Goal: Task Accomplishment & Management: Manage account settings

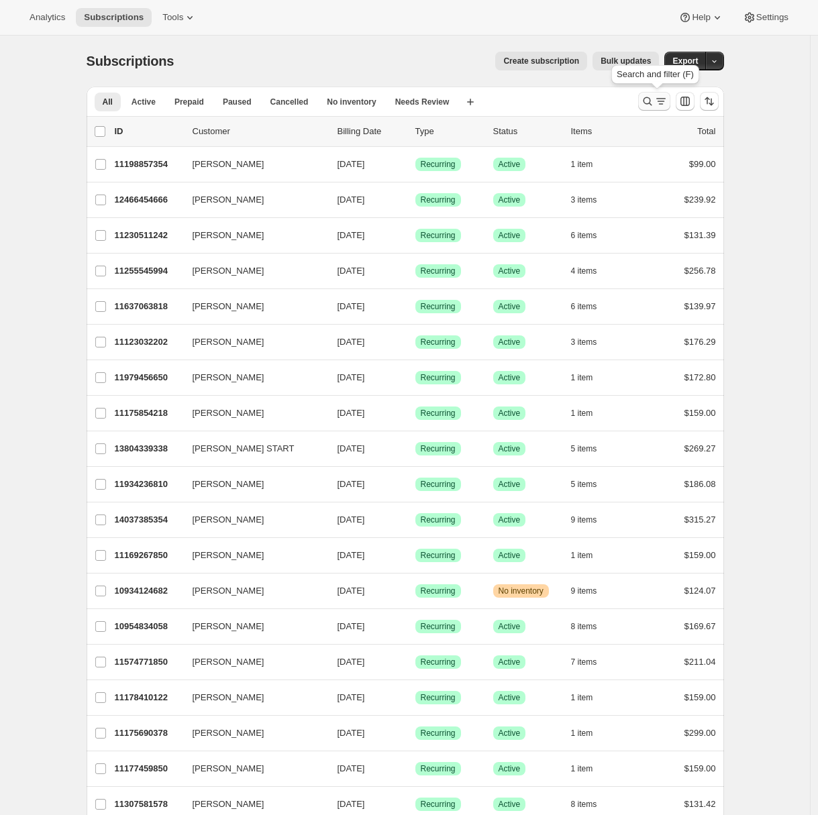
click at [654, 102] on icon "Search and filter results" at bounding box center [647, 101] width 13 height 13
click at [681, 60] on span "Export" at bounding box center [684, 61] width 25 height 11
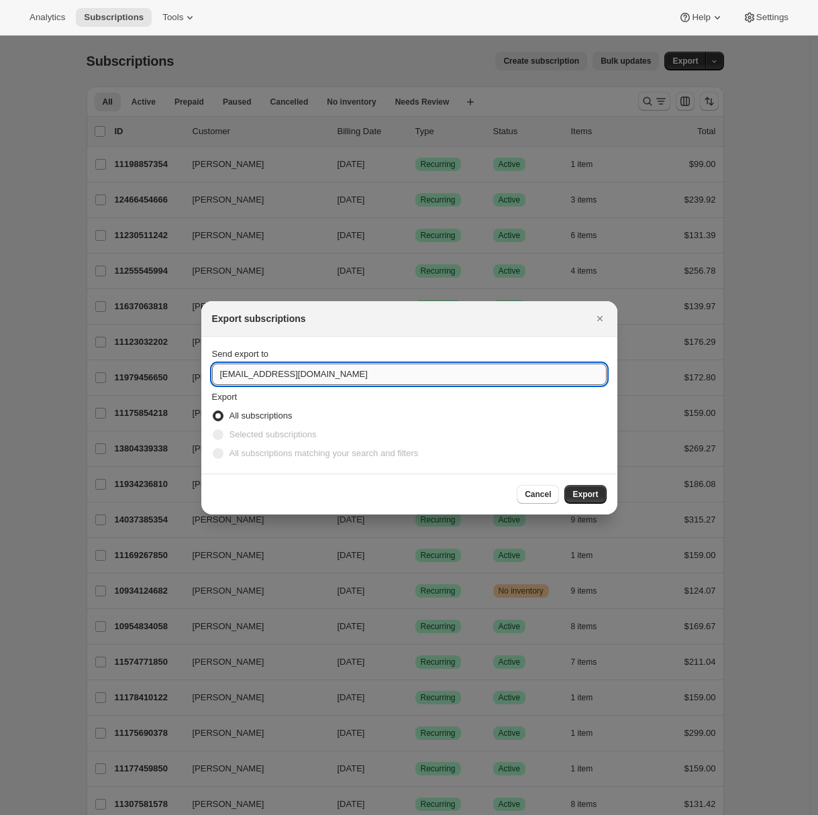
click at [294, 376] on input "support@99counties.com" at bounding box center [409, 374] width 394 height 21
type input "adrian@awtomic.com"
click at [598, 496] on button "Export" at bounding box center [585, 494] width 42 height 19
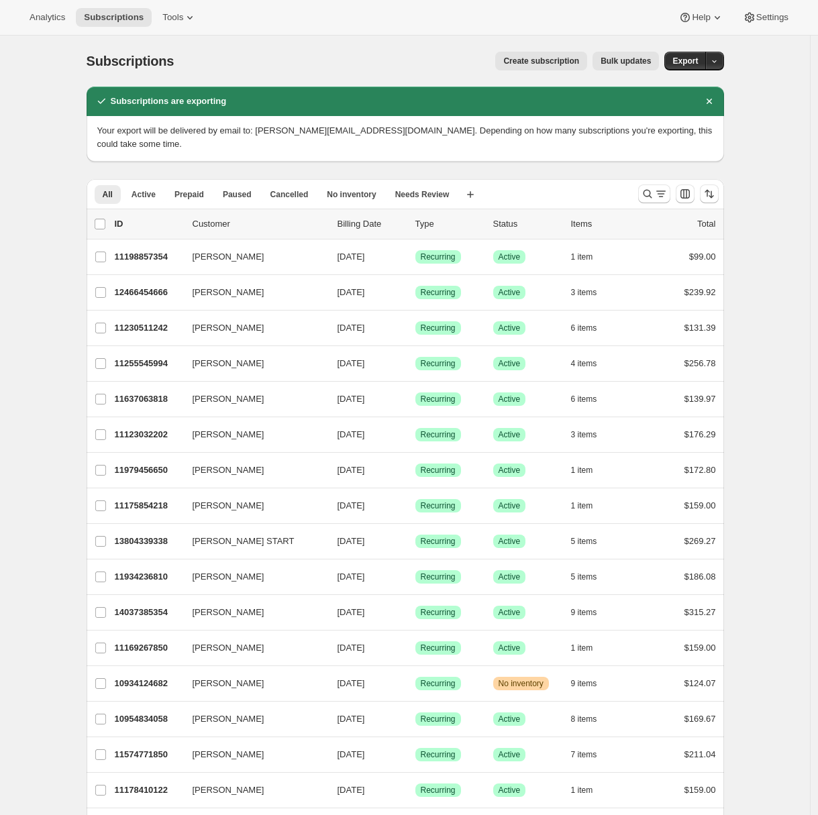
click at [708, 103] on icon "Dismiss notification" at bounding box center [708, 101] width 13 height 13
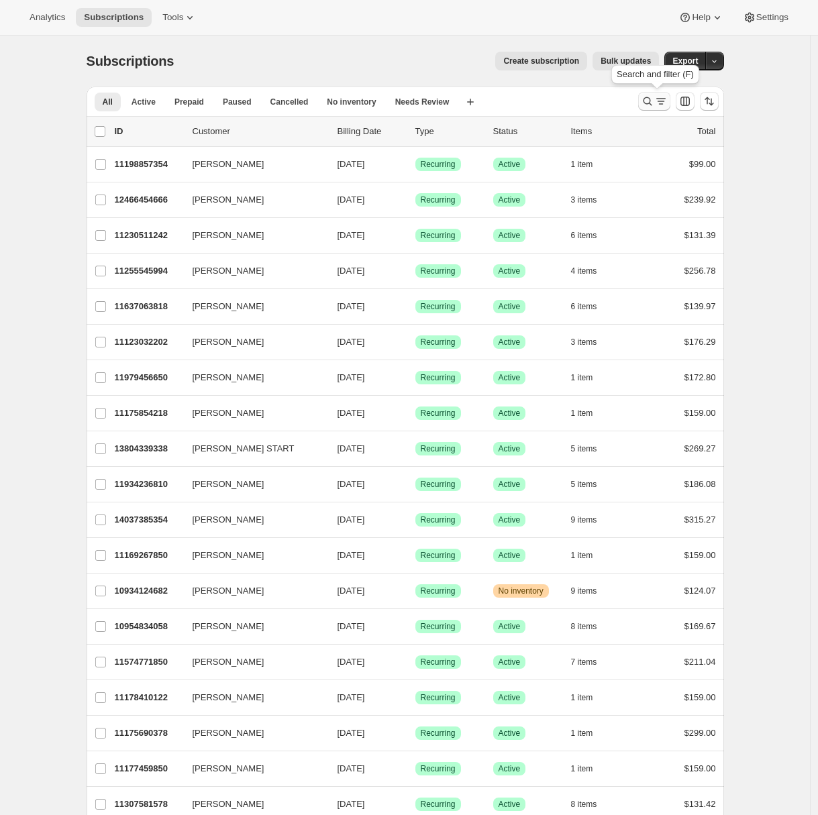
click at [649, 105] on icon "Search and filter results" at bounding box center [647, 101] width 13 height 13
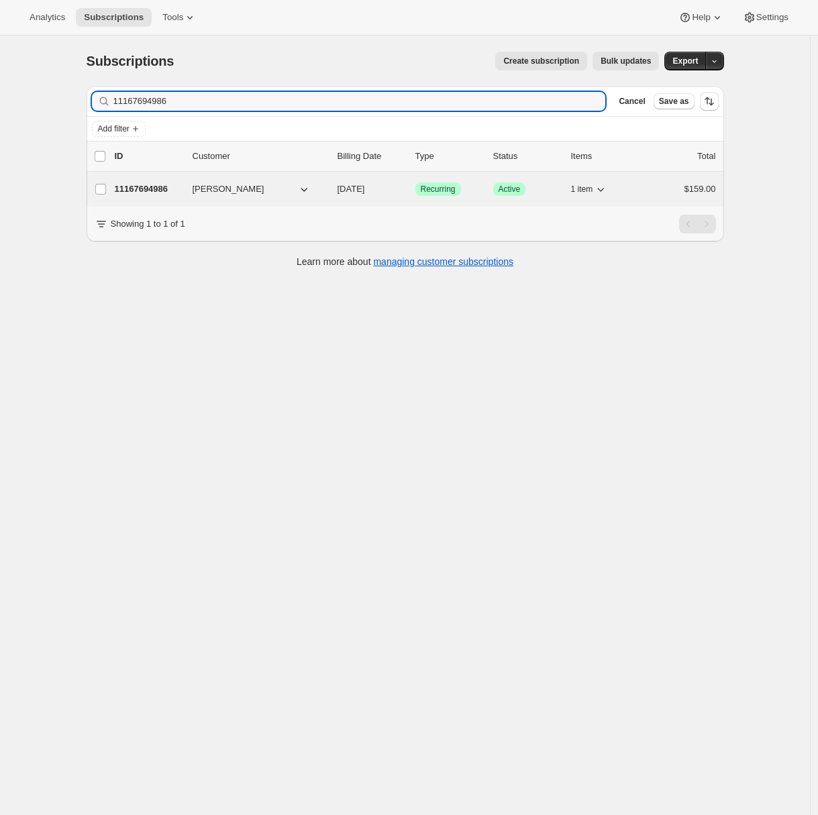
type input "11167694986"
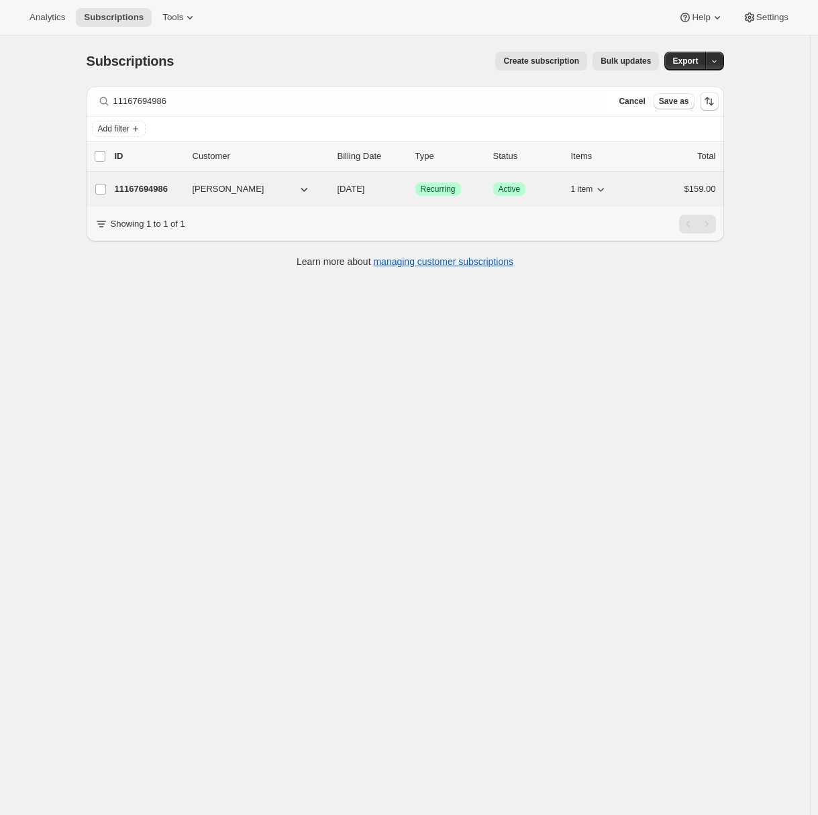
click at [146, 184] on p "11167694986" at bounding box center [148, 188] width 67 height 13
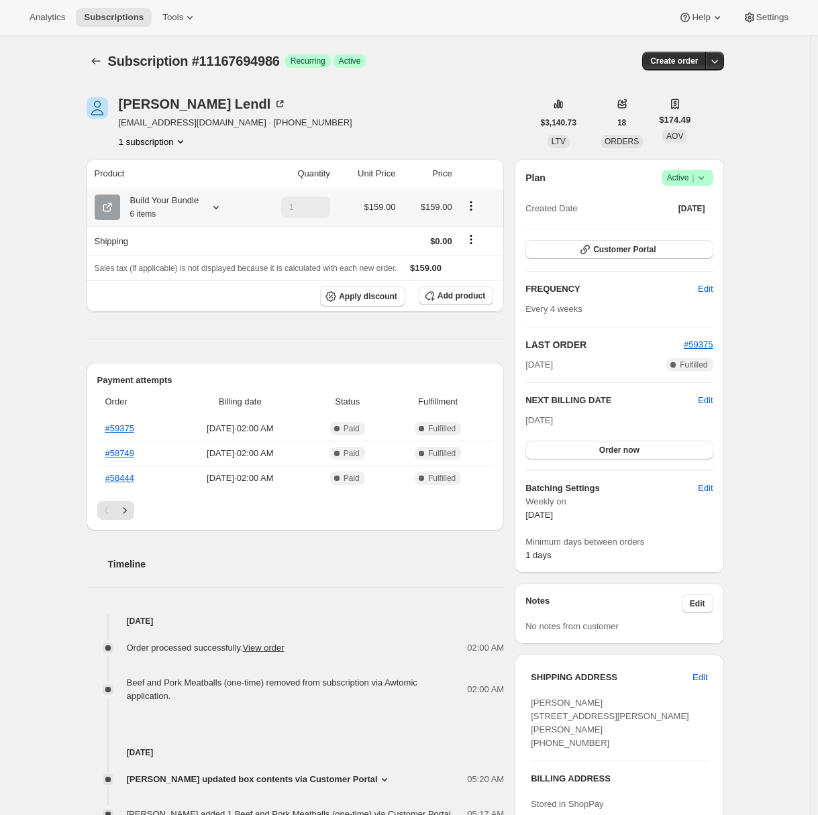
click at [215, 204] on div at bounding box center [213, 207] width 19 height 13
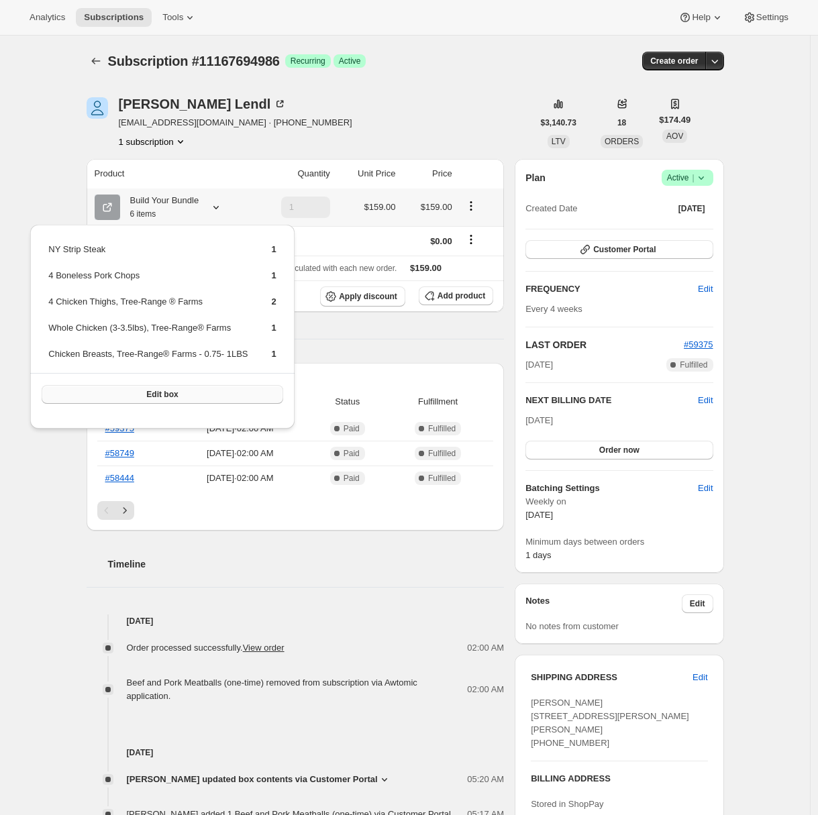
click at [175, 400] on span "Edit box" at bounding box center [162, 394] width 32 height 11
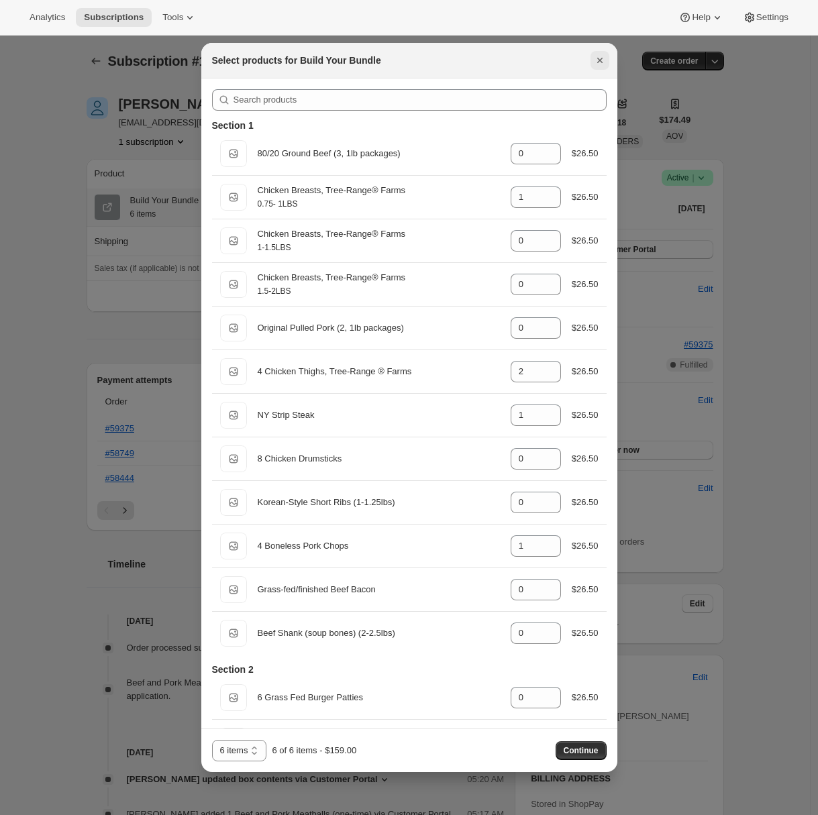
click at [600, 61] on icon "Close" at bounding box center [598, 60] width 5 height 5
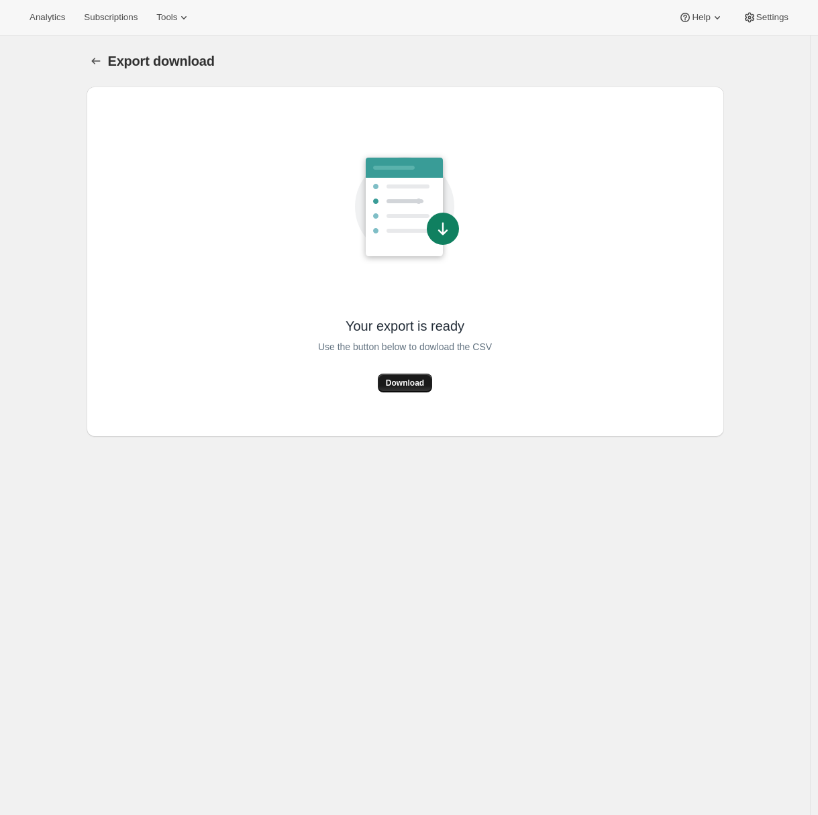
click at [406, 386] on span "Download" at bounding box center [405, 383] width 38 height 11
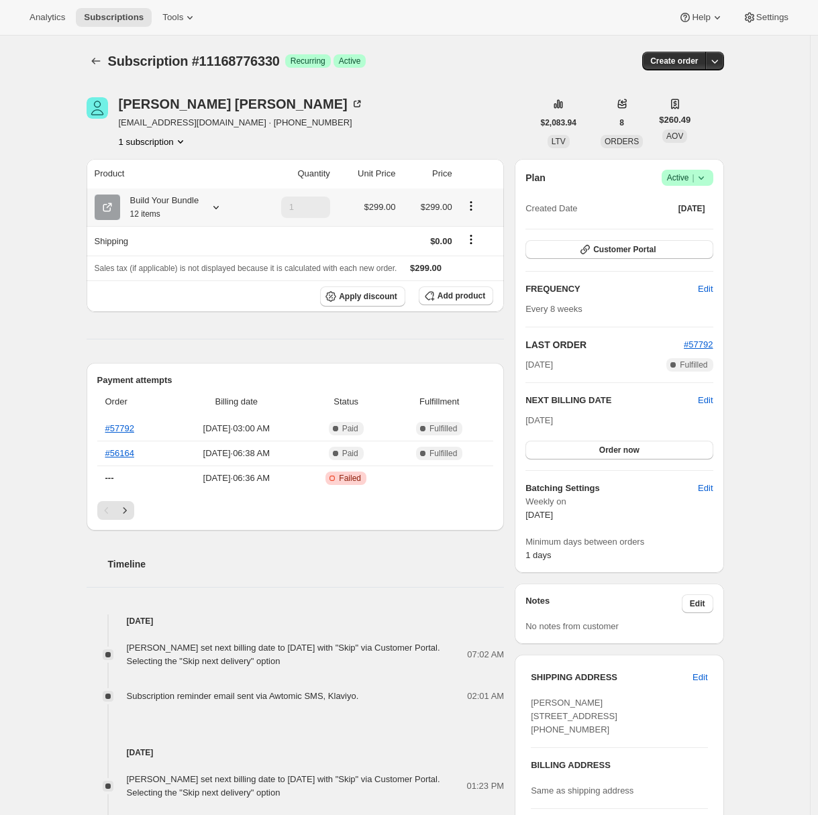
click at [223, 202] on icon at bounding box center [215, 207] width 13 height 13
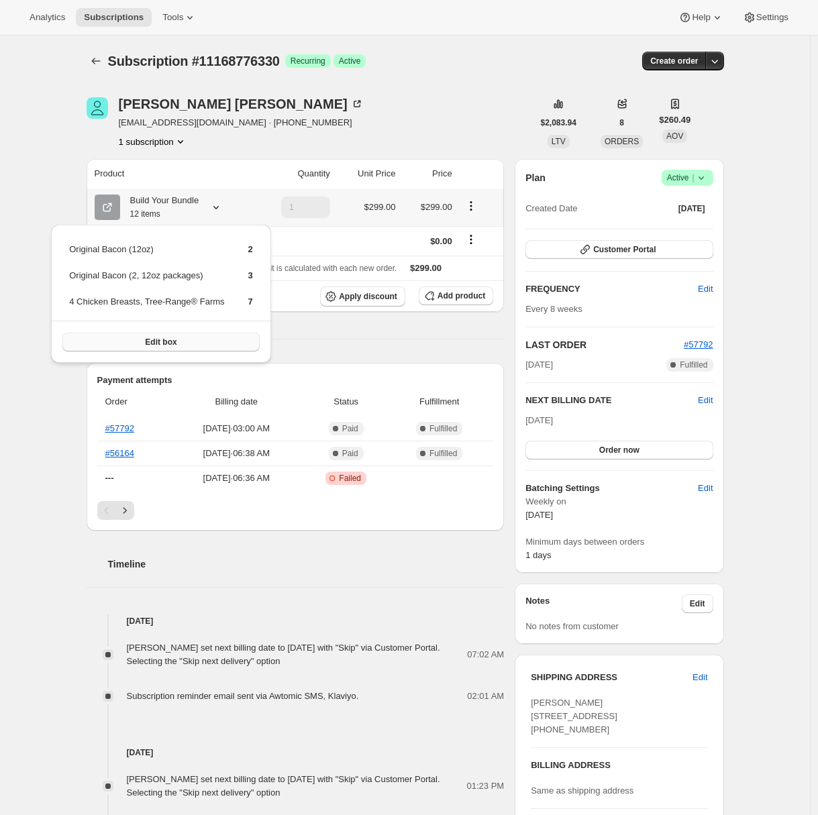
click at [162, 343] on span "Edit box" at bounding box center [161, 342] width 32 height 11
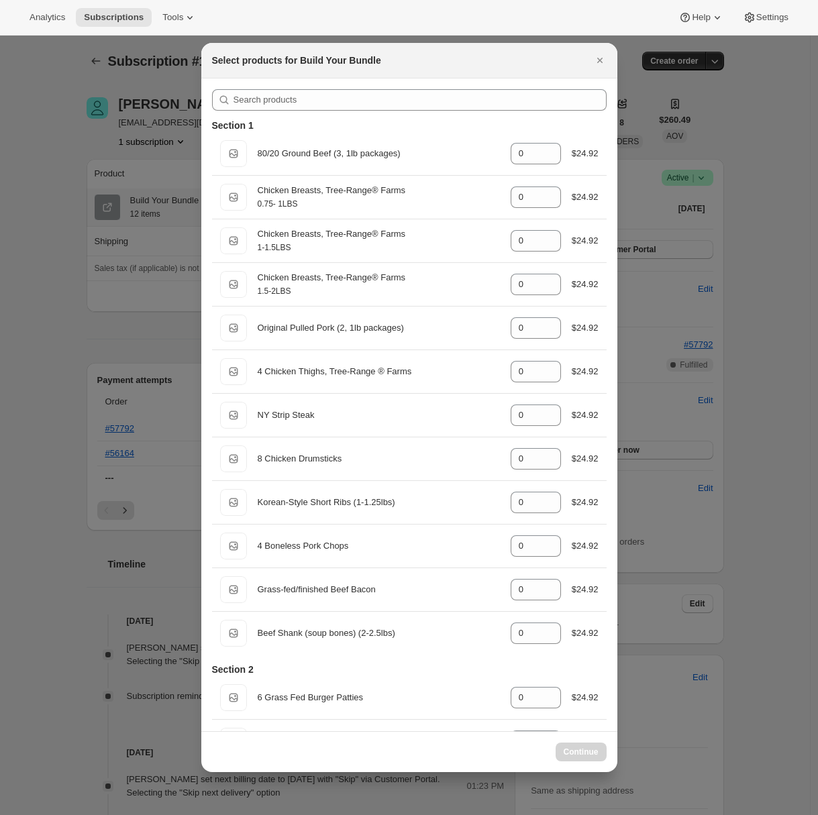
select select "gid://shopify/ProductVariant/45616736206986"
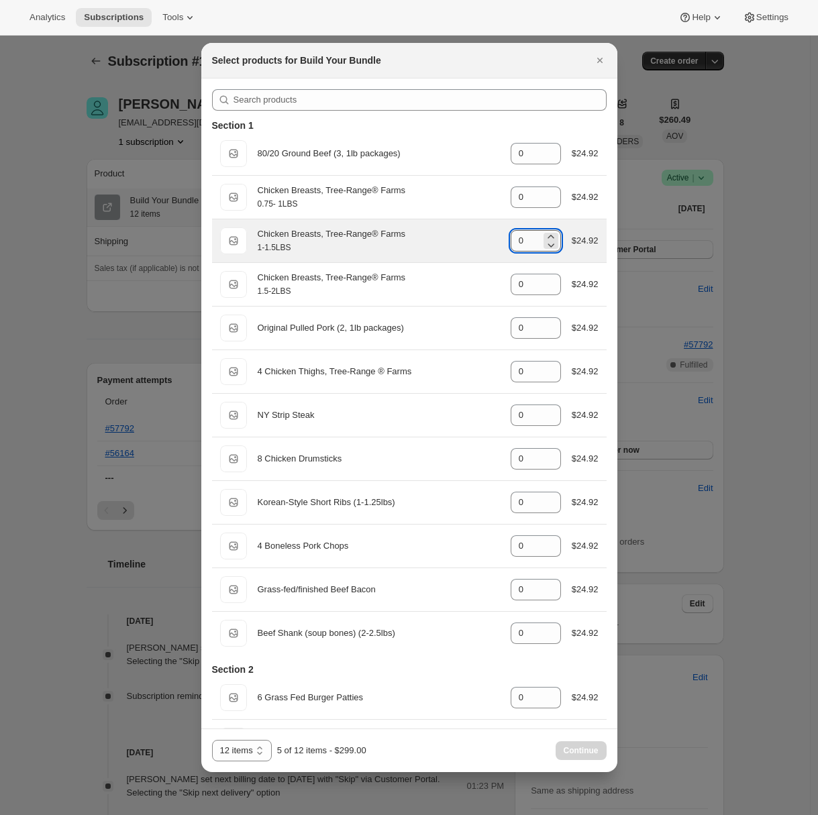
drag, startPoint x: 517, startPoint y: 242, endPoint x: 502, endPoint y: 241, distance: 15.4
click at [510, 241] on input "0" at bounding box center [525, 240] width 30 height 21
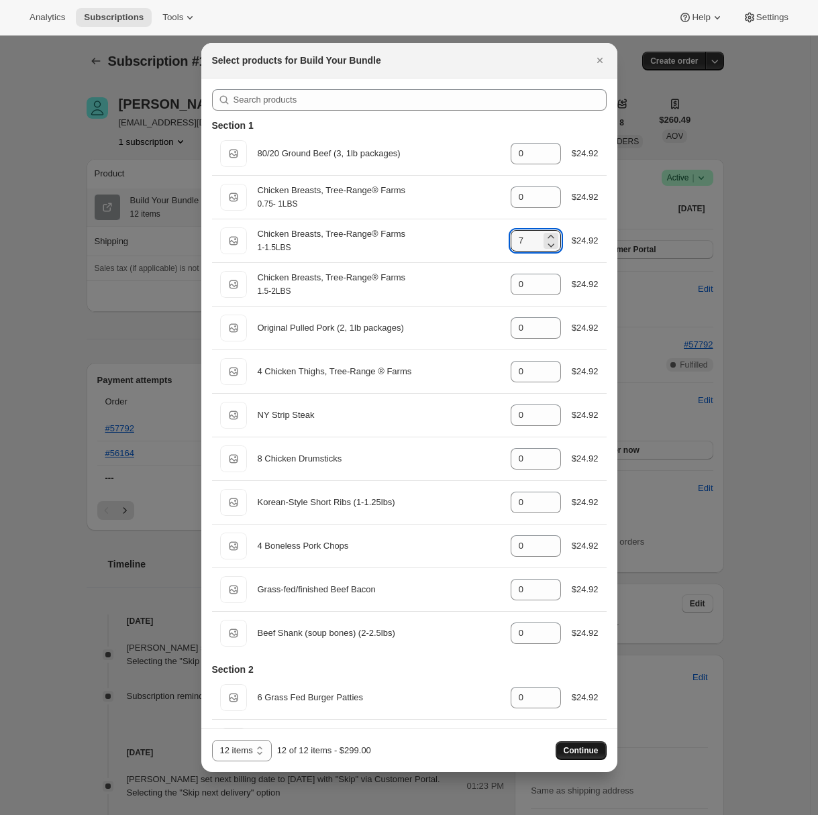
type input "7"
click at [576, 747] on span "Continue" at bounding box center [580, 750] width 35 height 11
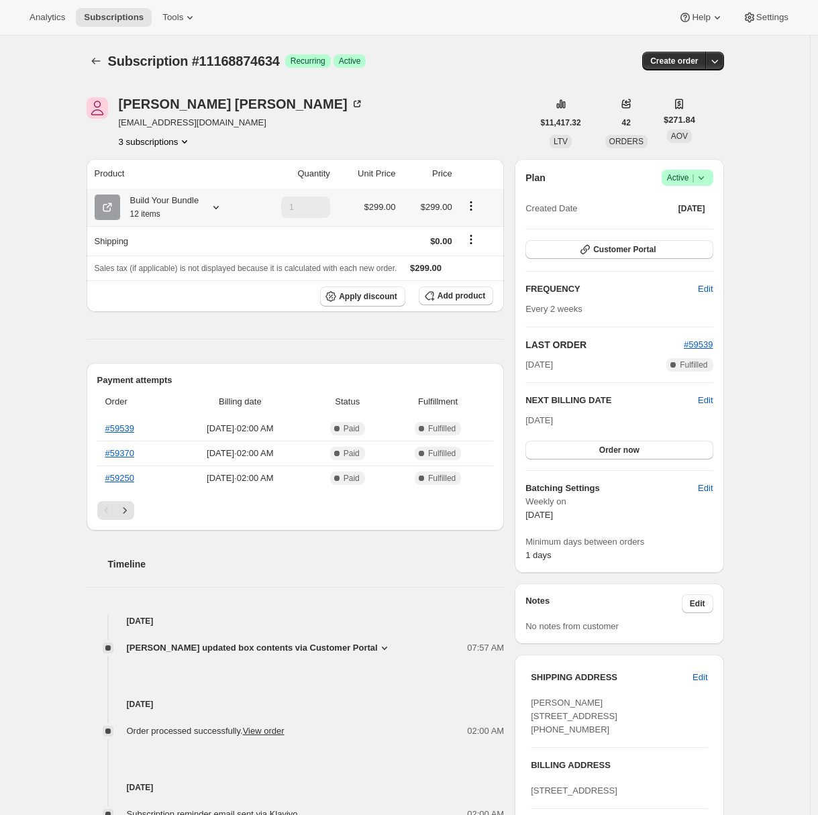
click at [223, 208] on icon at bounding box center [215, 207] width 13 height 13
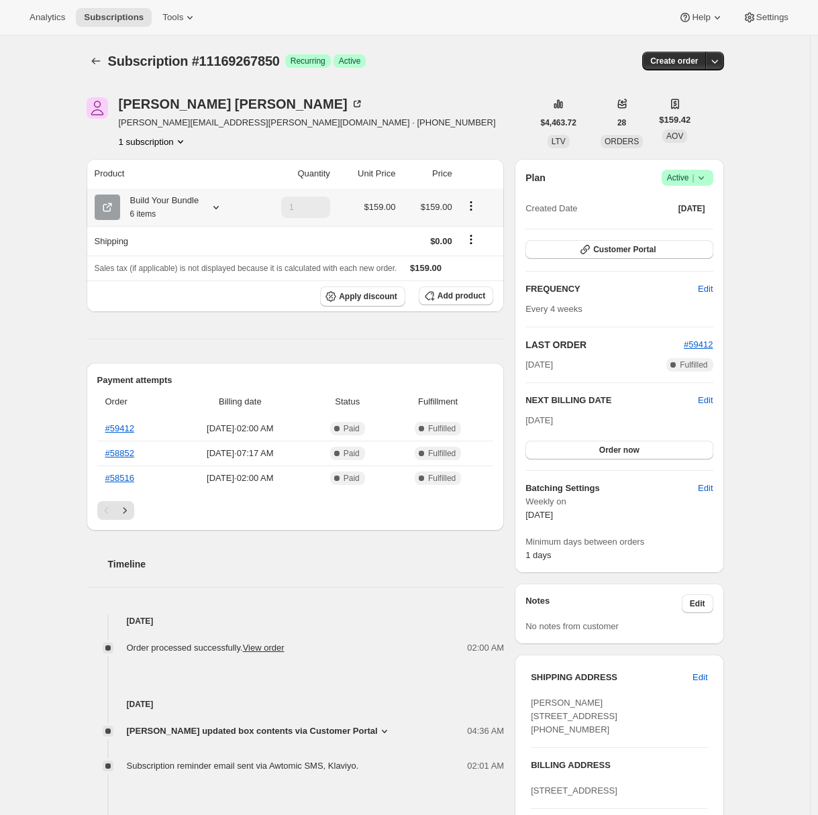
click at [207, 207] on div "Build Your Bundle 6 items" at bounding box center [172, 207] width 154 height 27
click at [223, 207] on icon at bounding box center [215, 207] width 13 height 13
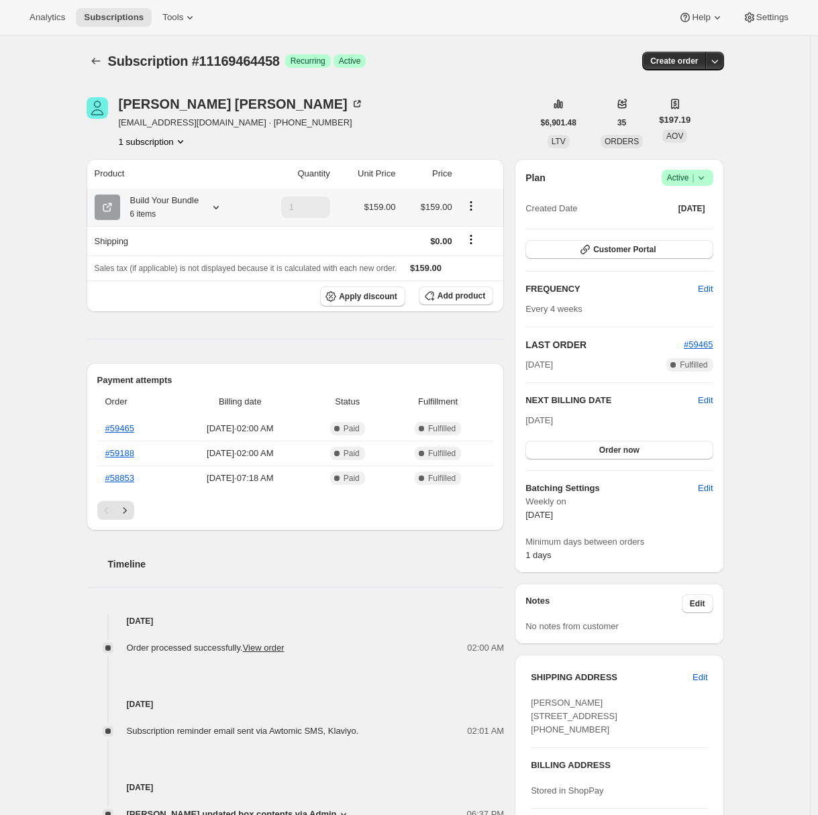
click at [215, 213] on icon at bounding box center [215, 207] width 13 height 13
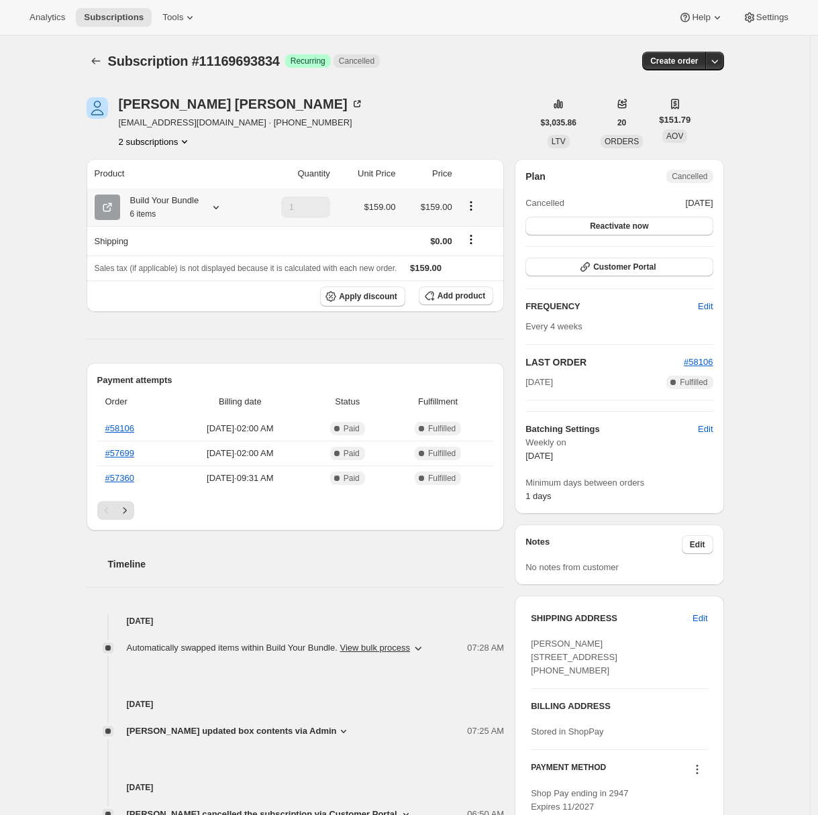
click at [213, 215] on div "Build Your Bundle 6 items" at bounding box center [172, 207] width 154 height 27
click at [219, 208] on icon at bounding box center [215, 207] width 13 height 13
click at [203, 319] on button "Edit box" at bounding box center [161, 316] width 190 height 19
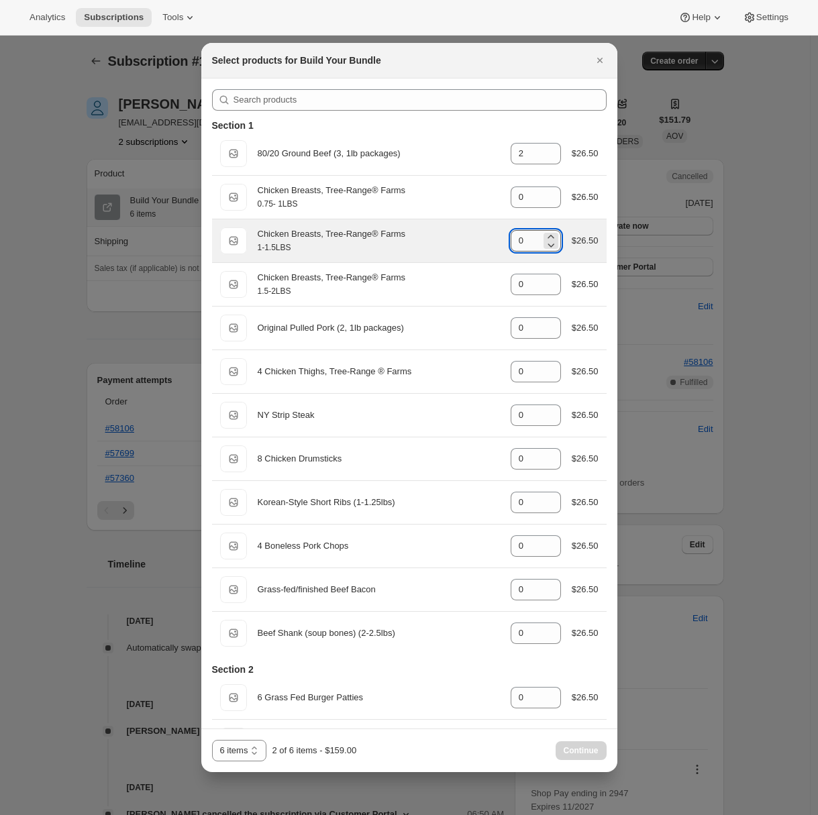
drag, startPoint x: 518, startPoint y: 244, endPoint x: 502, endPoint y: 244, distance: 16.1
click at [510, 244] on input "0" at bounding box center [525, 240] width 30 height 21
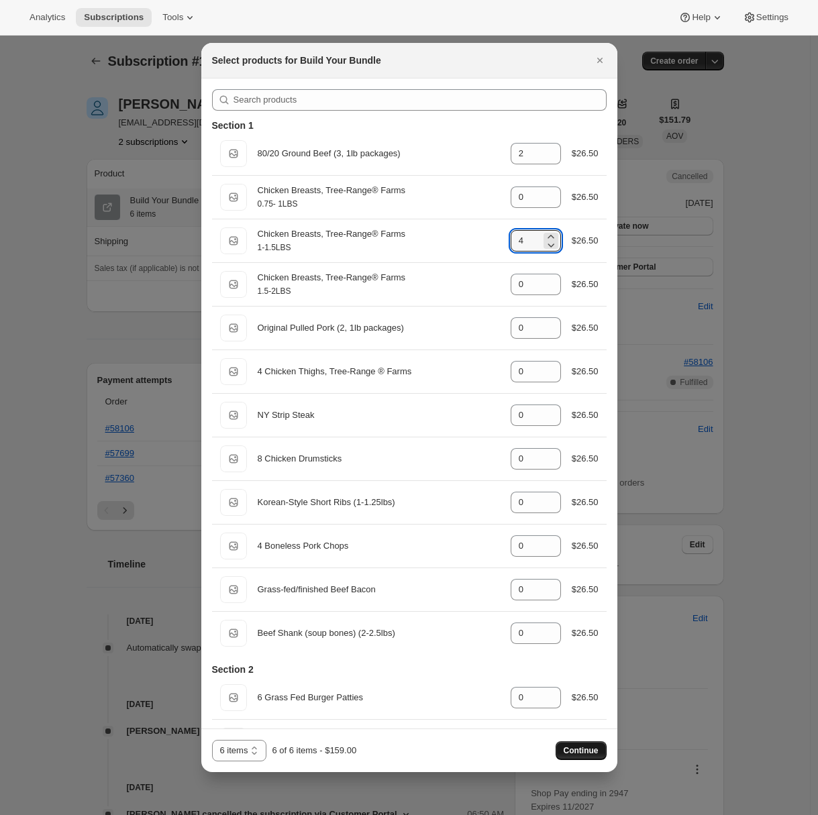
type input "4"
click at [574, 749] on span "Continue" at bounding box center [580, 750] width 35 height 11
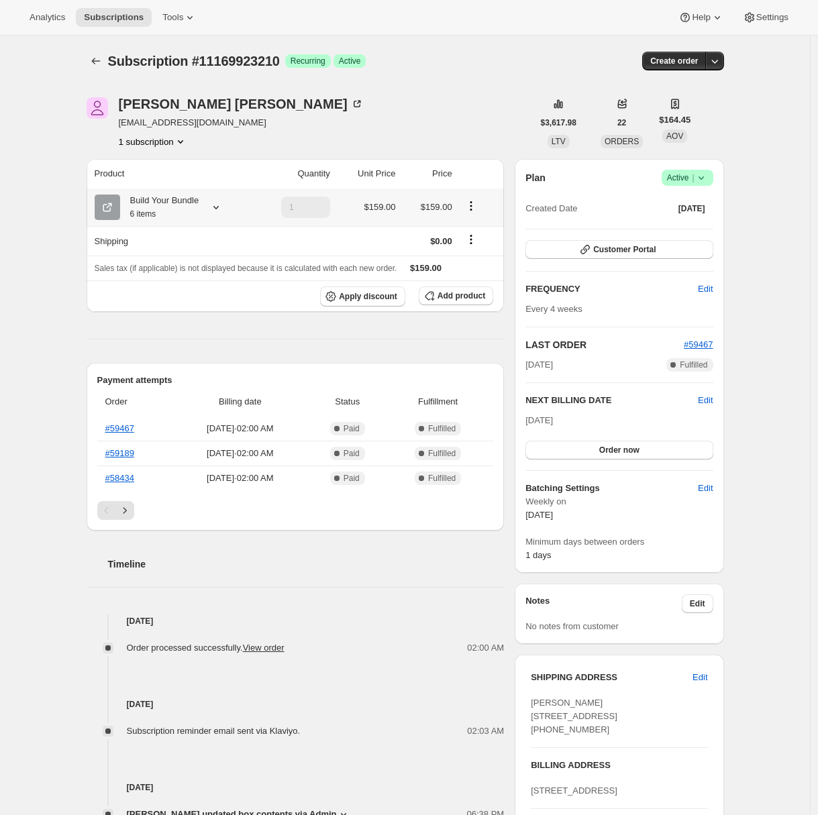
click at [223, 209] on icon at bounding box center [215, 207] width 13 height 13
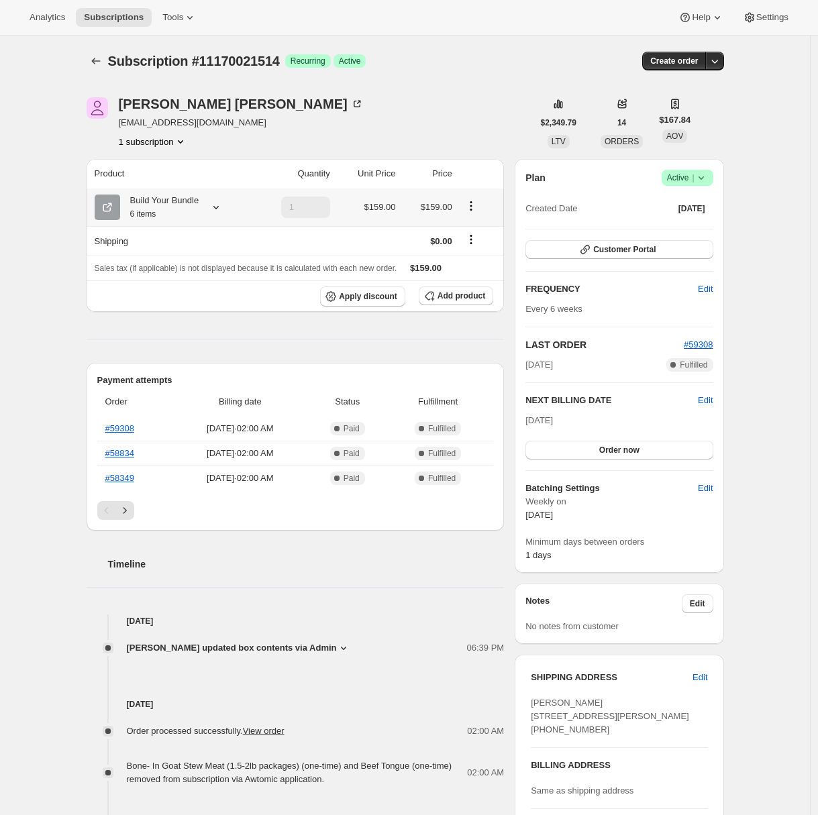
click at [207, 209] on div "Build Your Bundle 6 items" at bounding box center [172, 207] width 154 height 27
click at [219, 207] on icon at bounding box center [215, 207] width 5 height 3
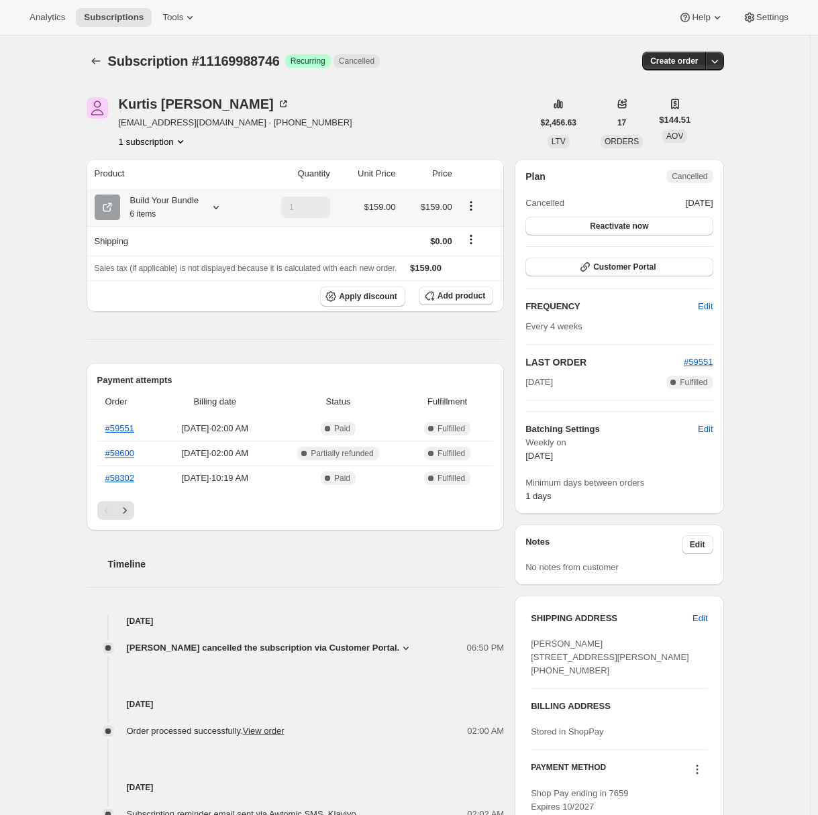
click at [223, 204] on icon at bounding box center [215, 207] width 13 height 13
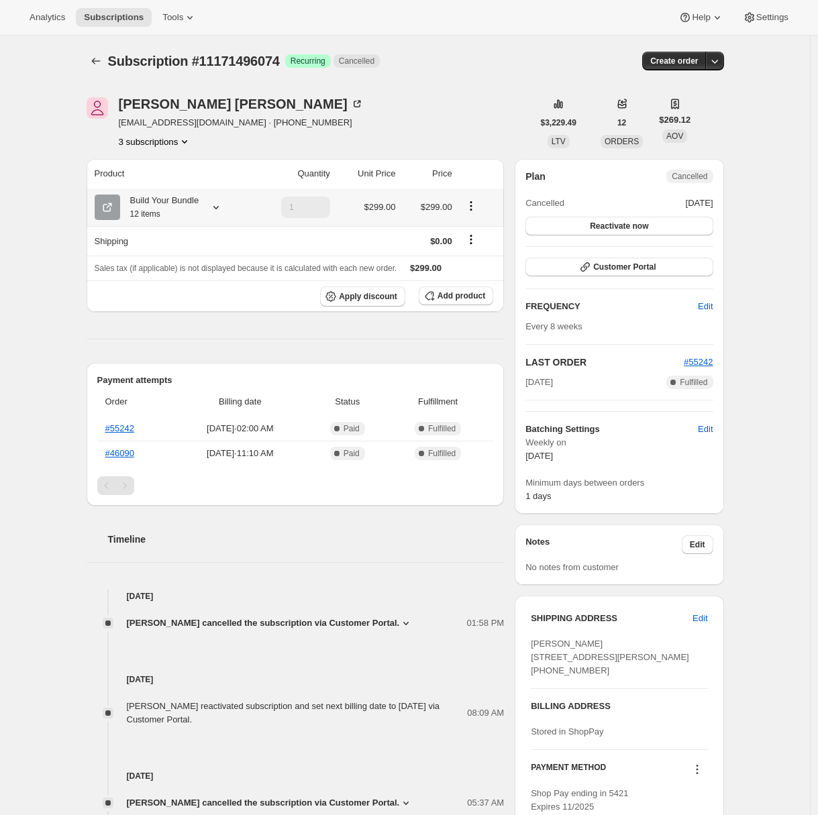
click at [223, 210] on icon at bounding box center [215, 207] width 13 height 13
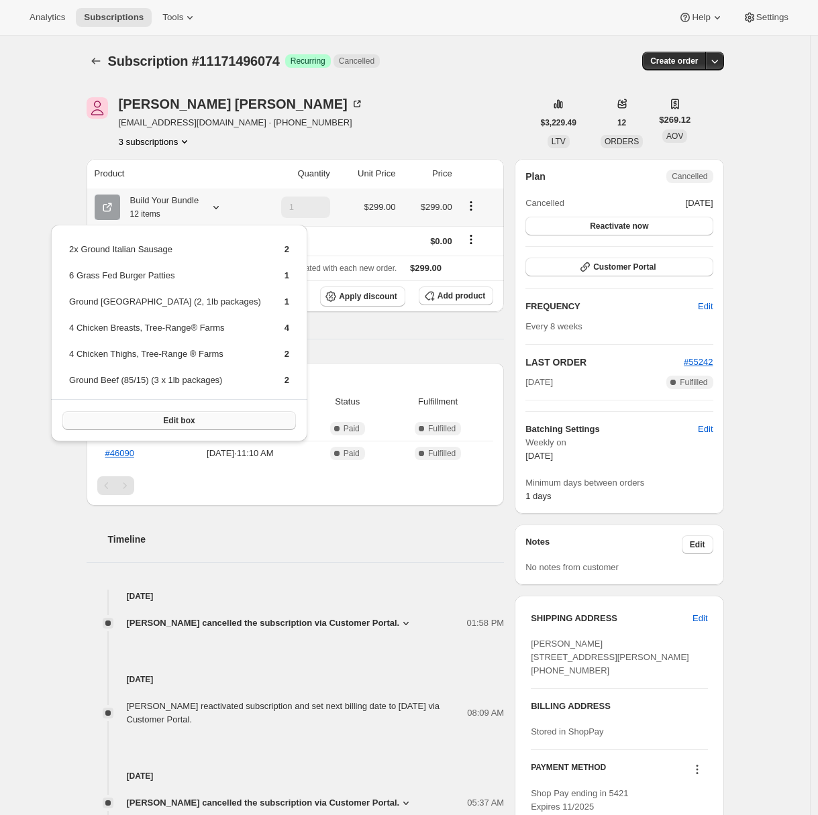
click at [215, 413] on button "Edit box" at bounding box center [178, 420] width 233 height 19
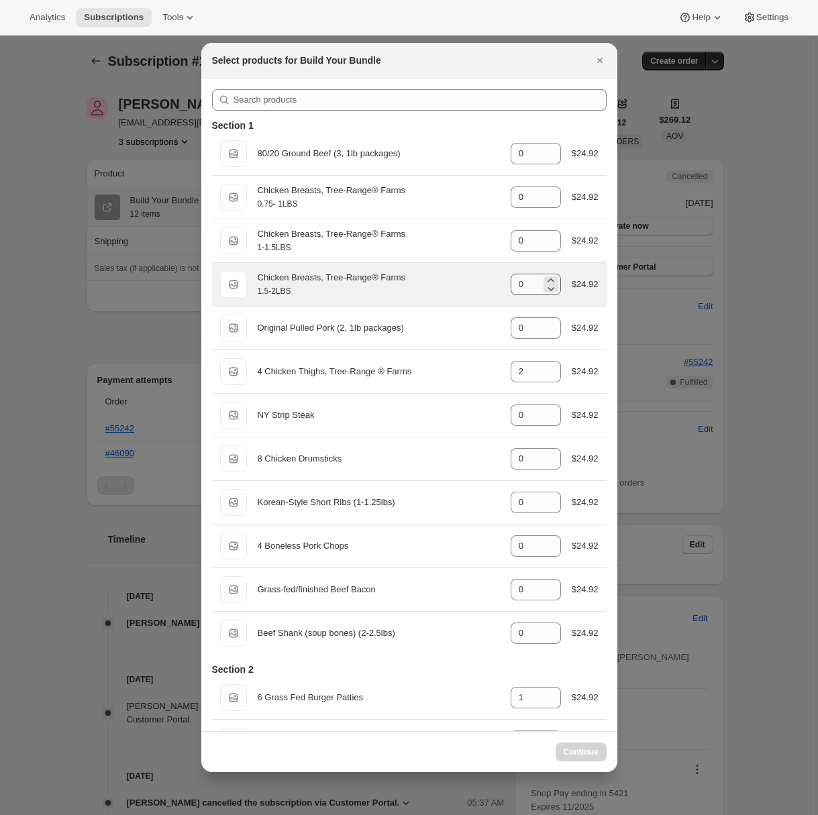
select select "gid://shopify/ProductVariant/45616736206986"
drag, startPoint x: 516, startPoint y: 287, endPoint x: 500, endPoint y: 287, distance: 16.1
click at [500, 287] on div "1.5-2LBS Chicken Breasts, Tree-Range® Farms 1.5-2LBS gid://shopify/ProductVaria…" at bounding box center [409, 284] width 378 height 27
drag, startPoint x: 517, startPoint y: 284, endPoint x: 499, endPoint y: 285, distance: 18.1
click at [499, 285] on div "1.5-2LBS Chicken Breasts, Tree-Range® Farms 1.5-2LBS gid://shopify/ProductVaria…" at bounding box center [409, 284] width 378 height 27
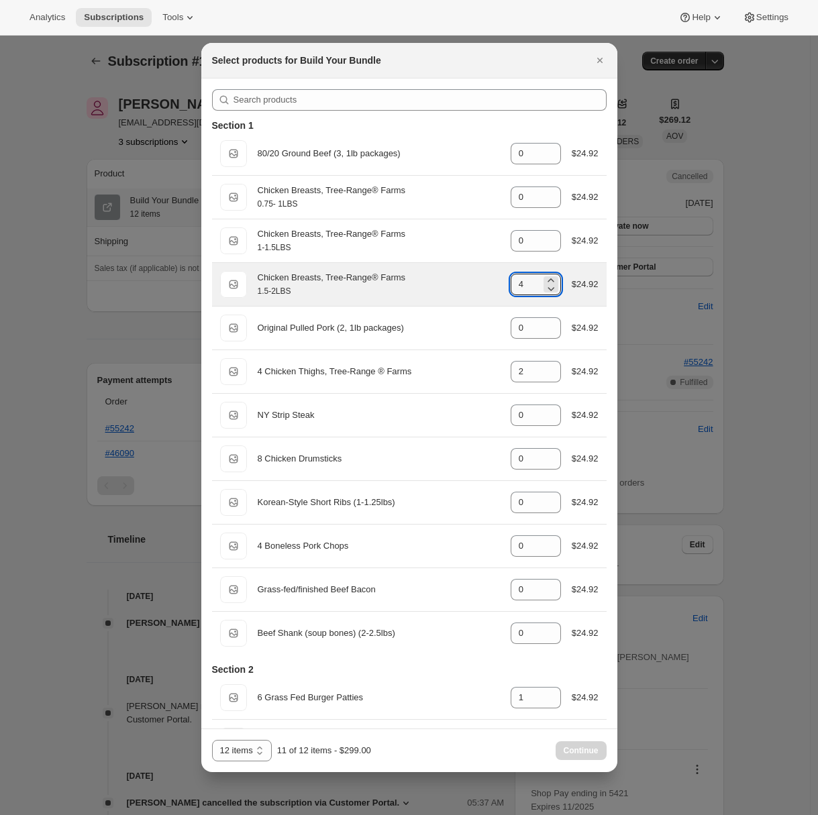
type input "0"
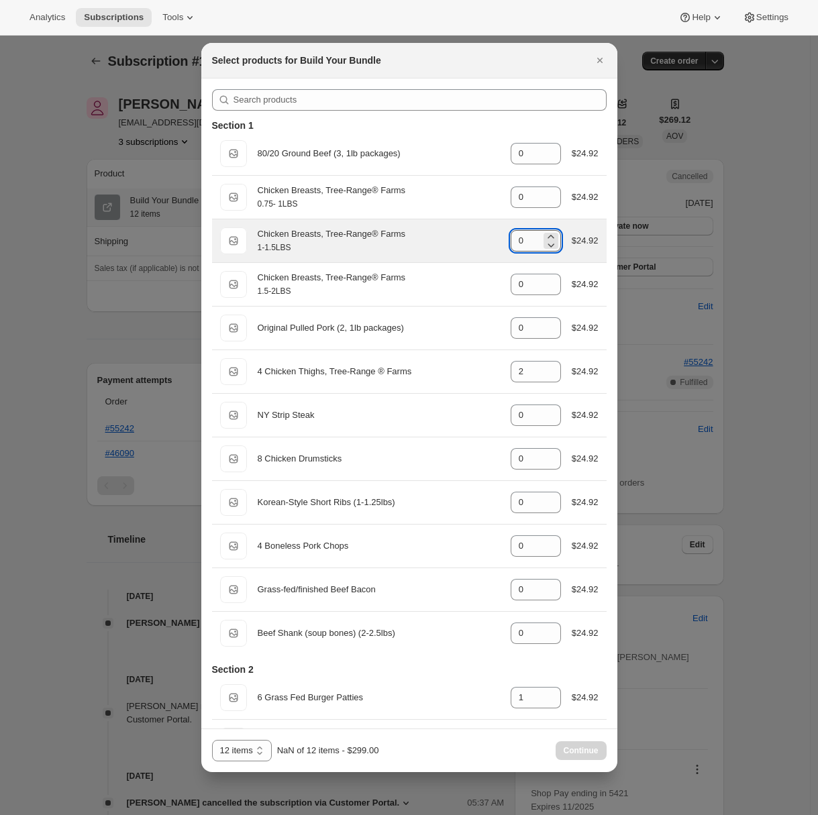
drag, startPoint x: 516, startPoint y: 239, endPoint x: 504, endPoint y: 239, distance: 12.1
click at [510, 239] on input "0" at bounding box center [525, 240] width 30 height 21
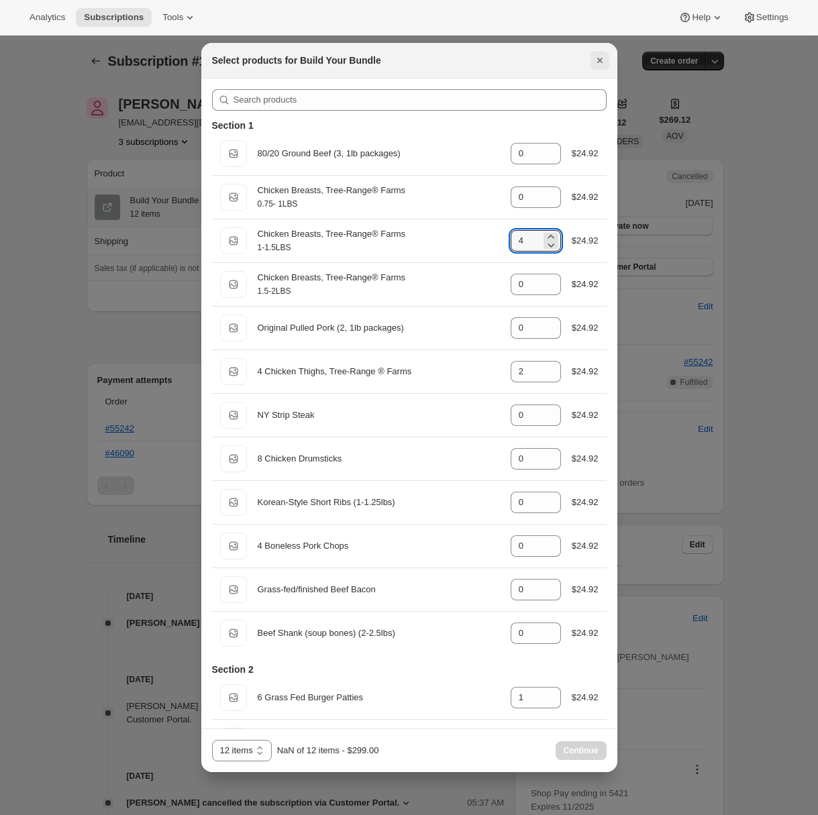
type input "4"
click at [599, 57] on icon "Close" at bounding box center [599, 60] width 13 height 13
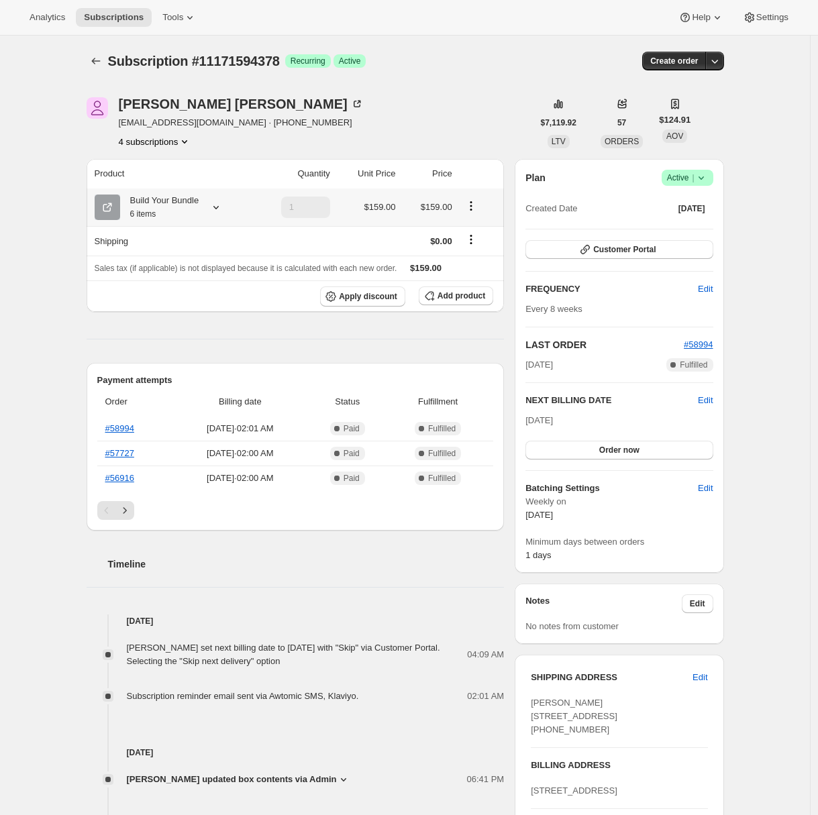
click at [219, 206] on icon at bounding box center [215, 207] width 13 height 13
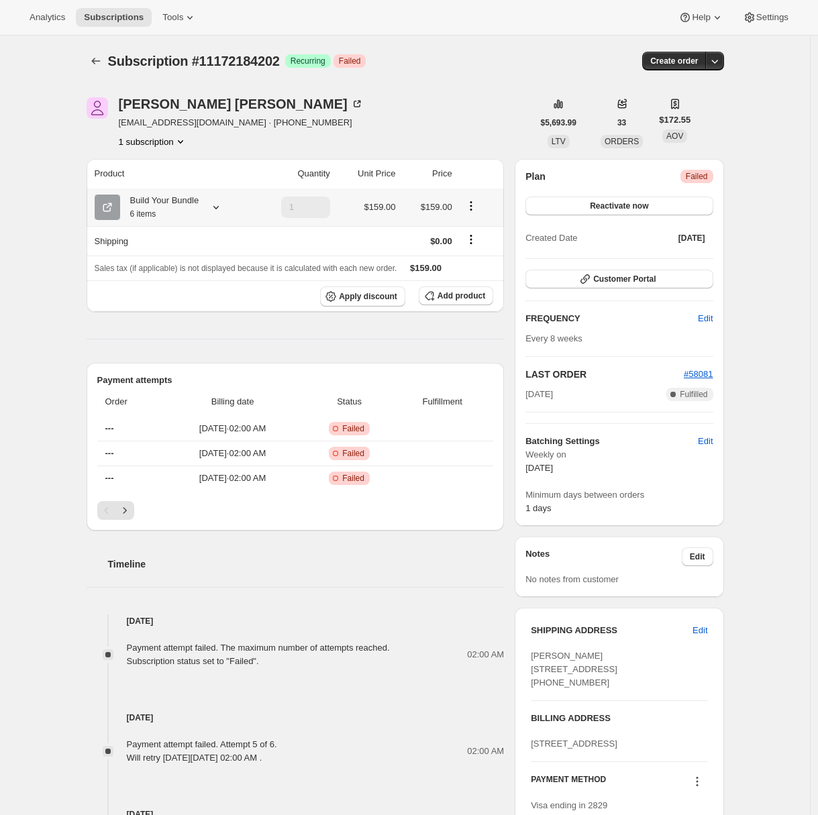
click at [186, 212] on div "Build Your Bundle 6 items" at bounding box center [159, 207] width 79 height 27
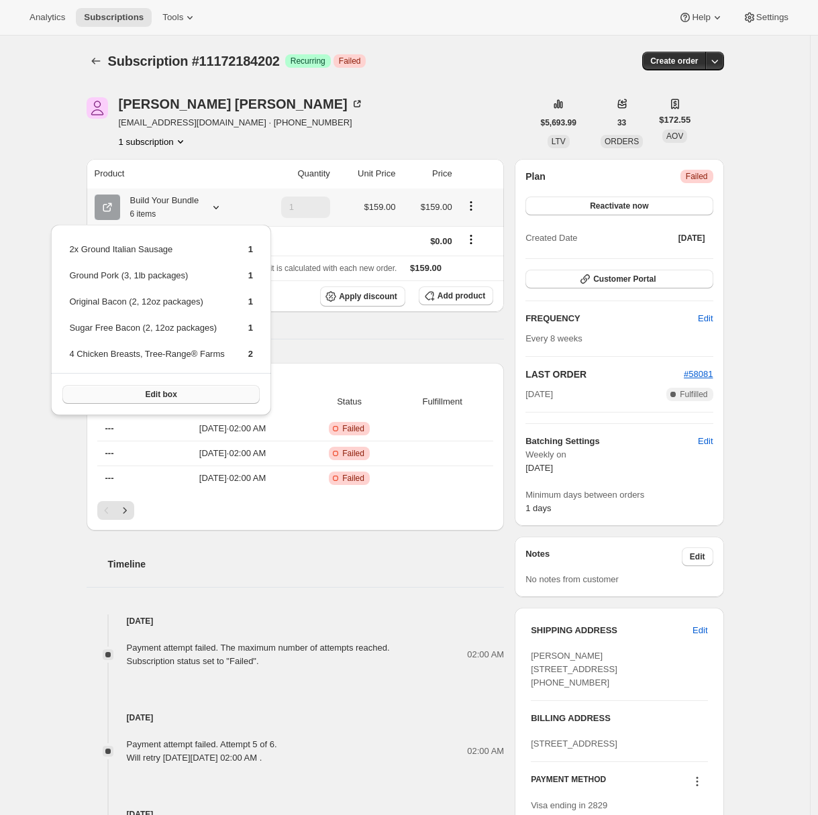
click at [152, 394] on span "Edit box" at bounding box center [162, 394] width 32 height 11
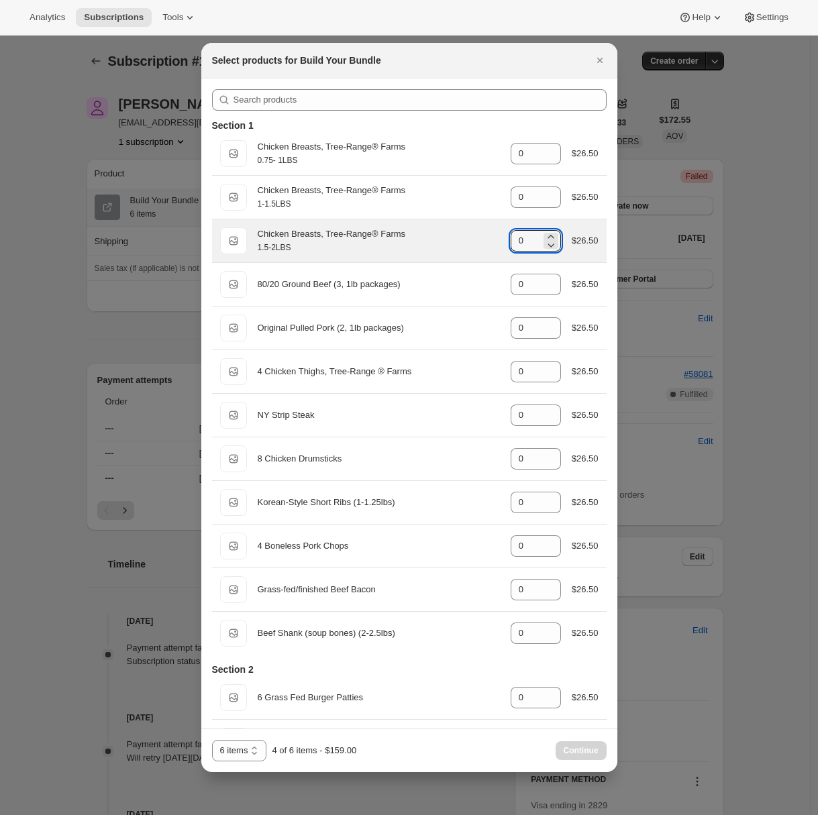
drag, startPoint x: 519, startPoint y: 246, endPoint x: 495, endPoint y: 240, distance: 24.7
click at [495, 240] on div "1.5-2LBS Chicken Breasts, Tree-Range® Farms 1.5-2LBS gid://shopify/ProductVaria…" at bounding box center [409, 240] width 378 height 27
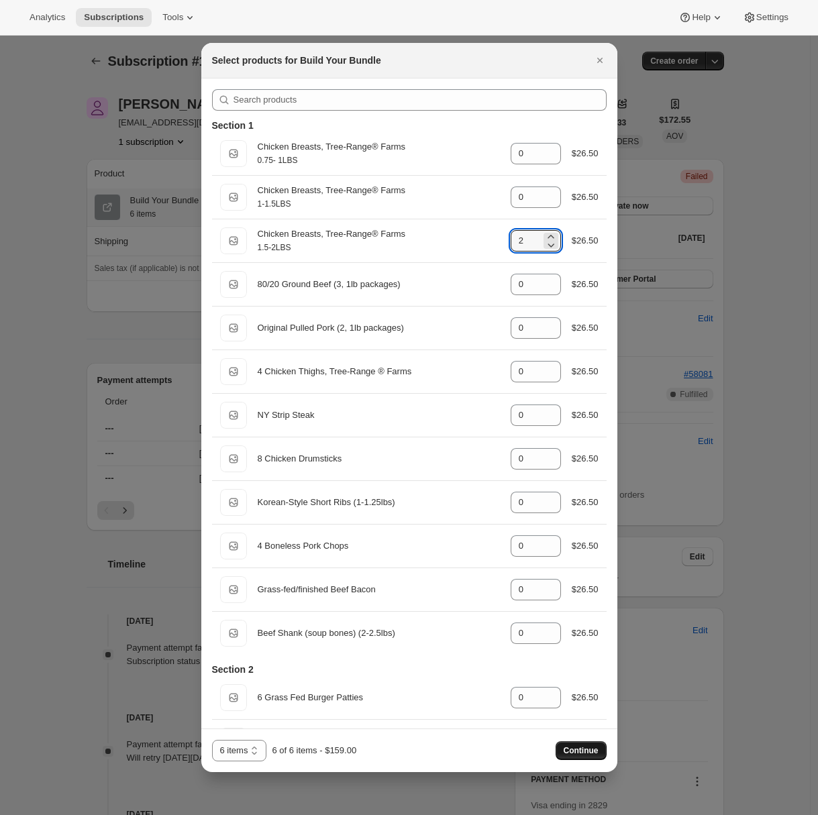
type input "2"
click at [578, 751] on span "Continue" at bounding box center [580, 750] width 35 height 11
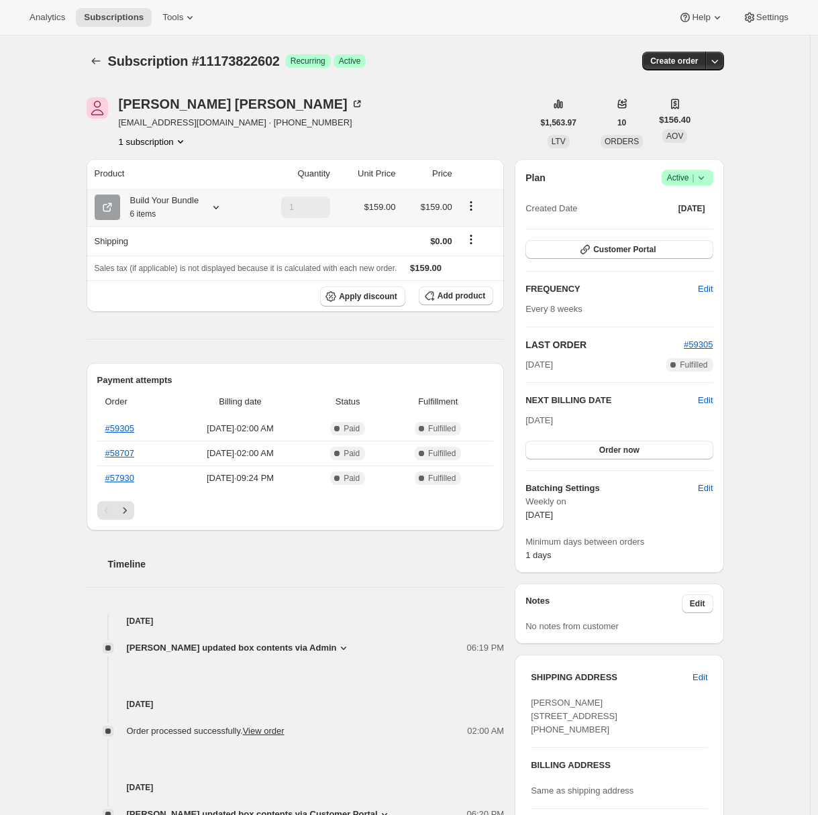
click at [212, 202] on div at bounding box center [213, 207] width 19 height 13
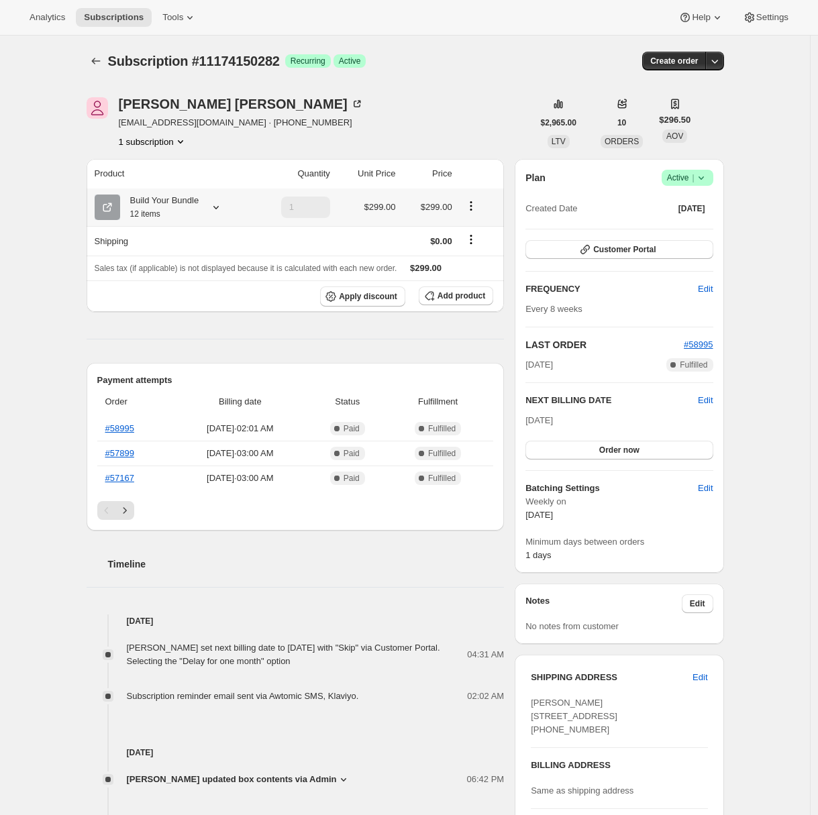
click at [180, 211] on div "Build Your Bundle 12 items" at bounding box center [159, 207] width 79 height 27
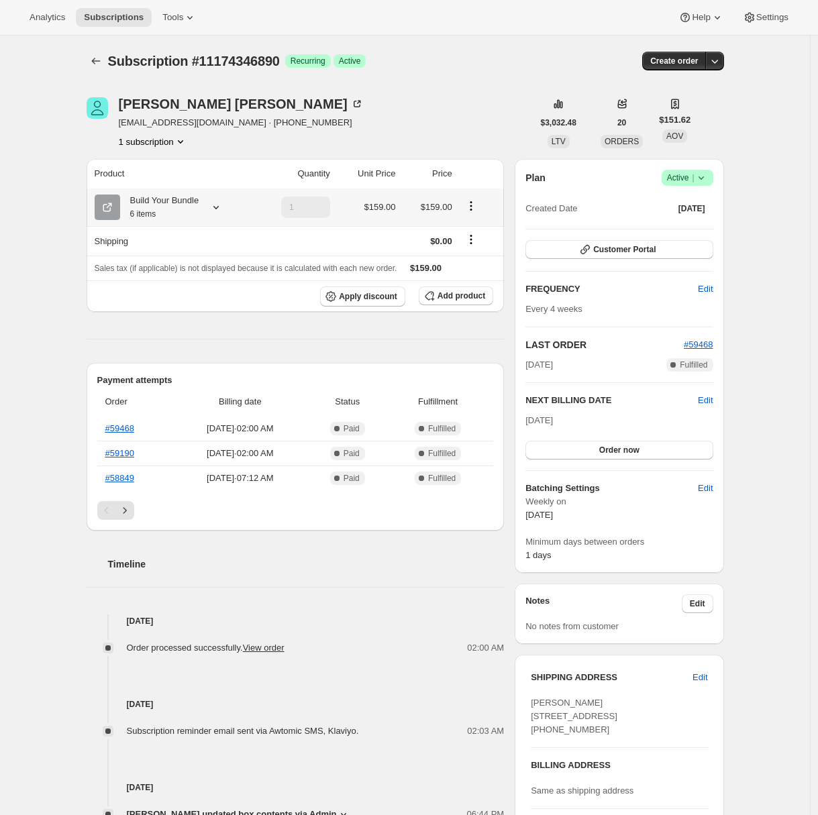
click at [194, 201] on div "Build Your Bundle 6 items" at bounding box center [159, 207] width 79 height 27
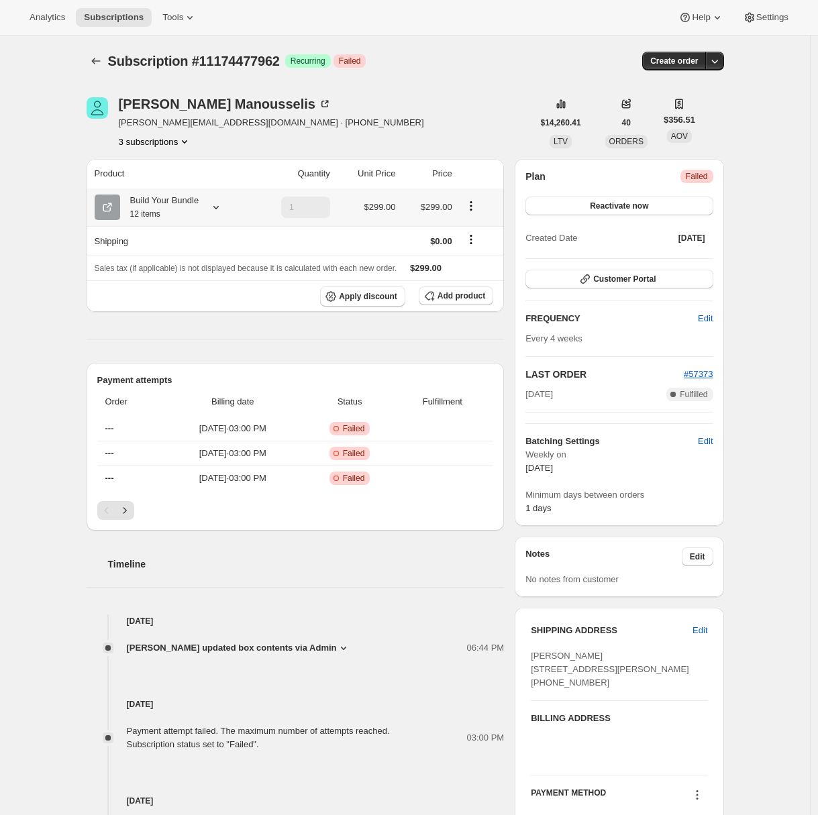
click at [223, 206] on icon at bounding box center [215, 207] width 13 height 13
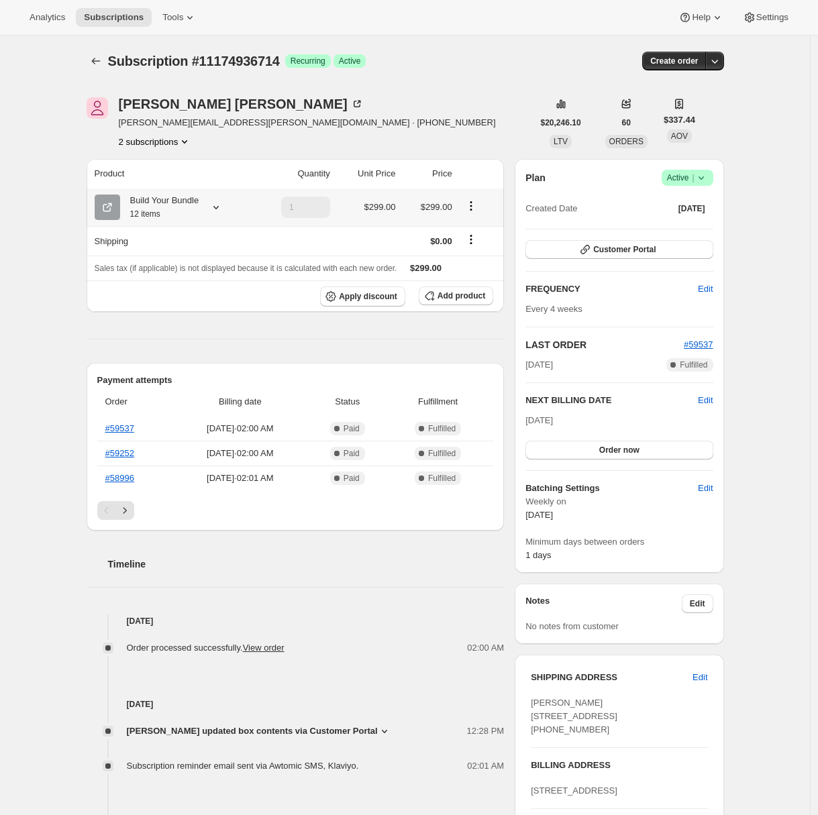
click at [183, 203] on div "Build Your Bundle 12 items" at bounding box center [159, 207] width 79 height 27
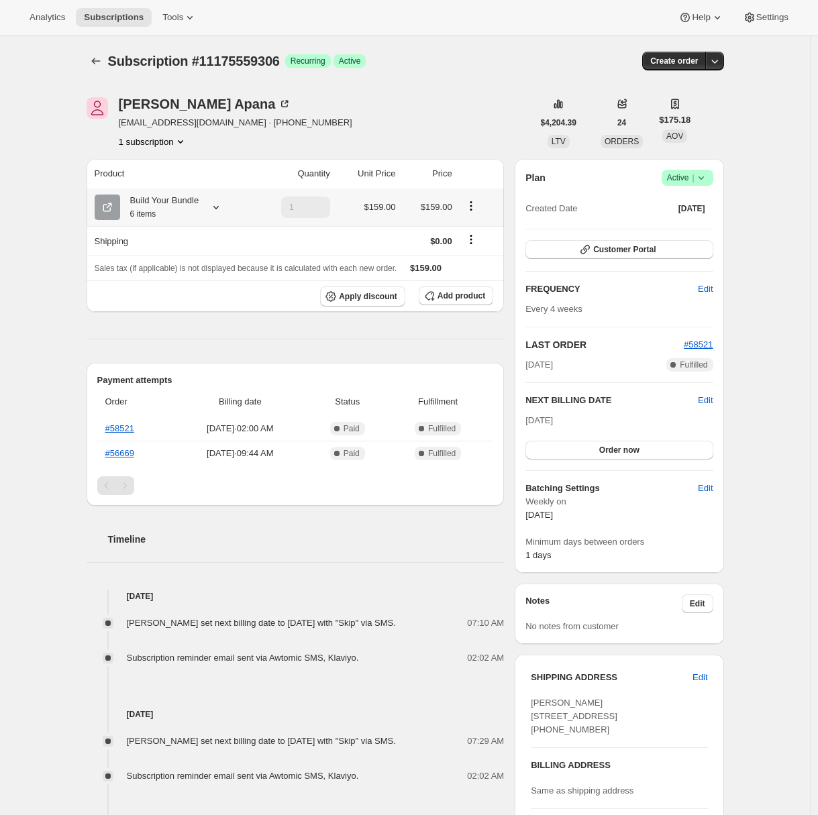
click at [198, 209] on div "Build Your Bundle 6 items" at bounding box center [159, 207] width 79 height 27
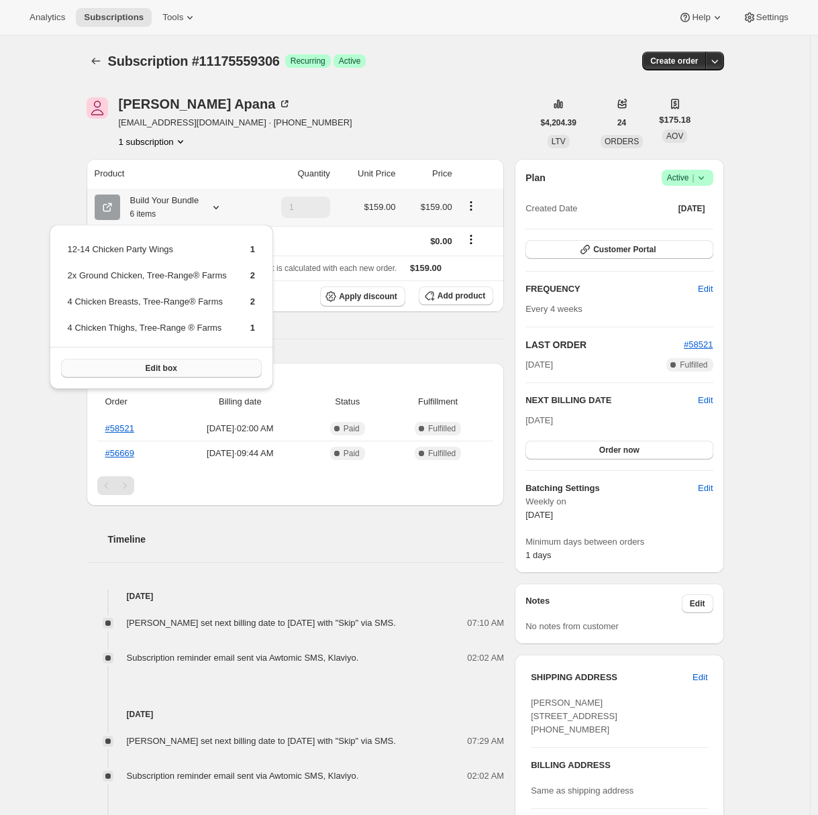
click at [182, 372] on button "Edit box" at bounding box center [161, 368] width 201 height 19
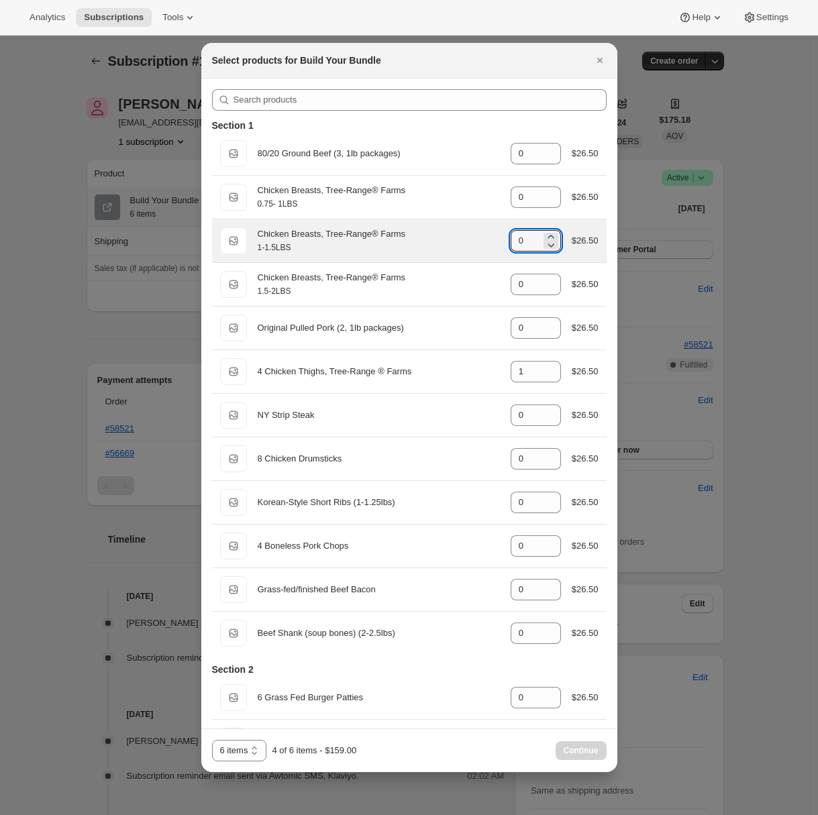
drag, startPoint x: 524, startPoint y: 239, endPoint x: 497, endPoint y: 240, distance: 26.8
click at [497, 240] on div "1-1.5LBS Chicken Breasts, Tree-Range® Farms 1-1.5LBS gid://shopify/ProductVaria…" at bounding box center [409, 240] width 378 height 27
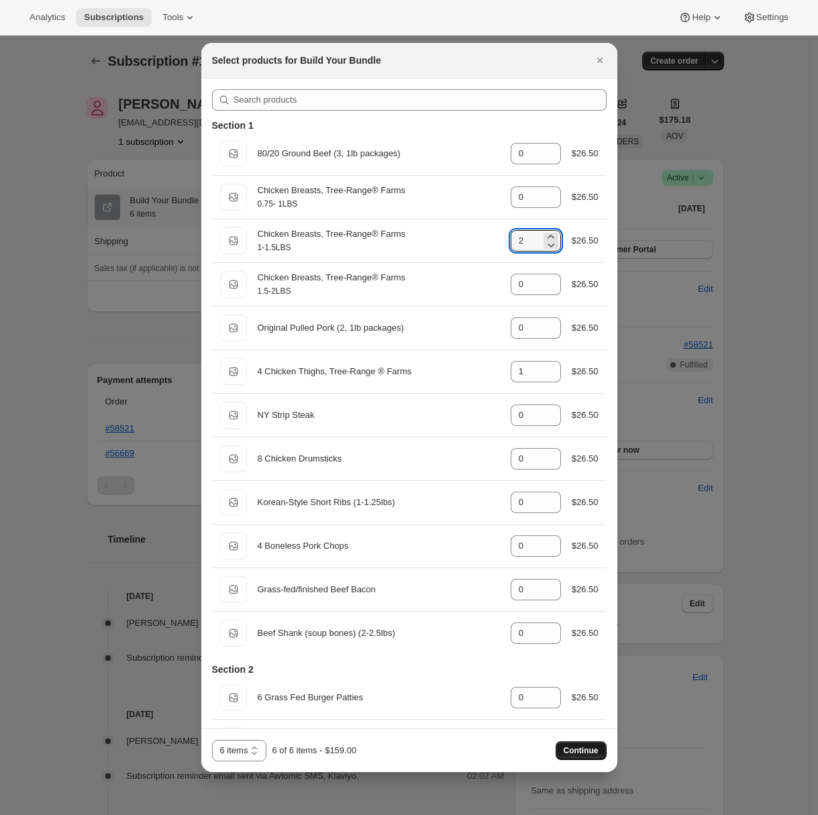
type input "2"
click at [586, 751] on span "Continue" at bounding box center [580, 750] width 35 height 11
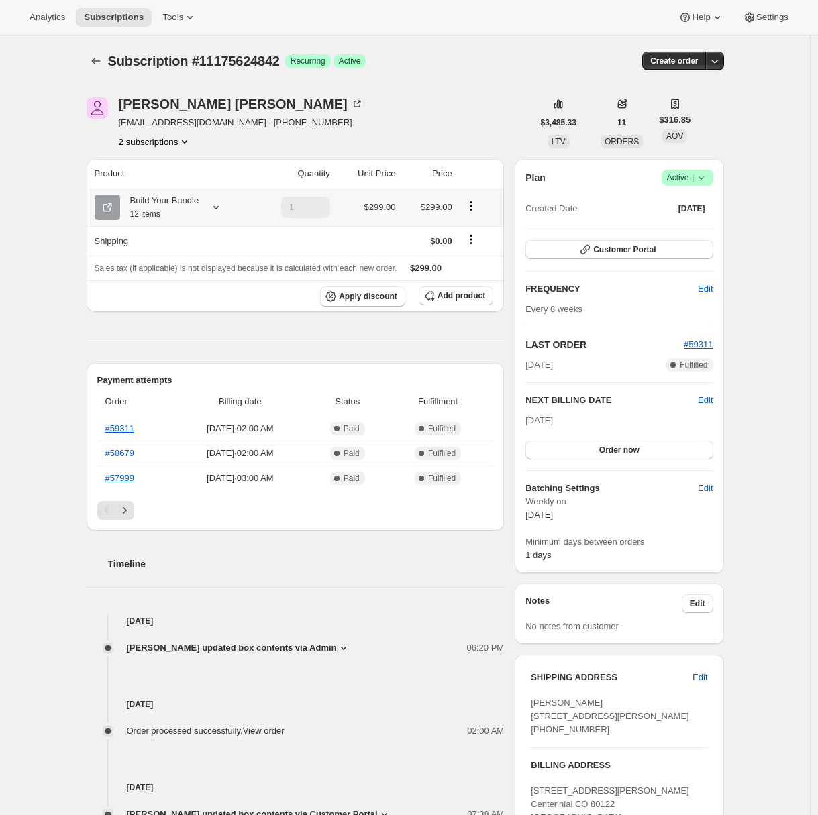
click at [206, 199] on div "Build Your Bundle 12 items" at bounding box center [172, 207] width 154 height 27
click at [211, 209] on div at bounding box center [213, 207] width 19 height 13
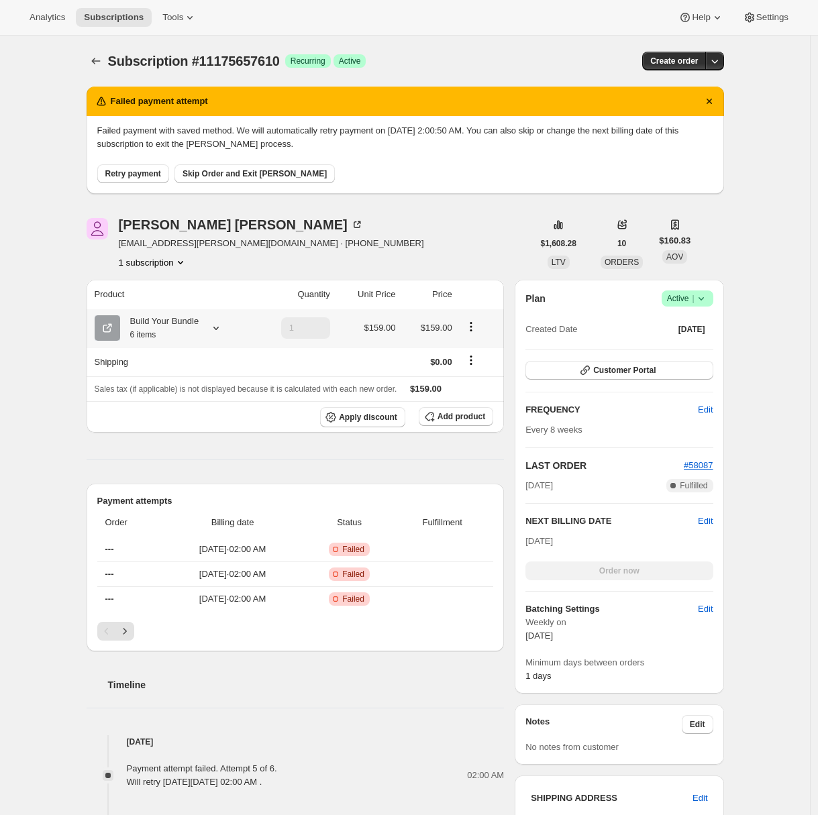
click at [199, 330] on div "Build Your Bundle 6 items" at bounding box center [159, 328] width 79 height 27
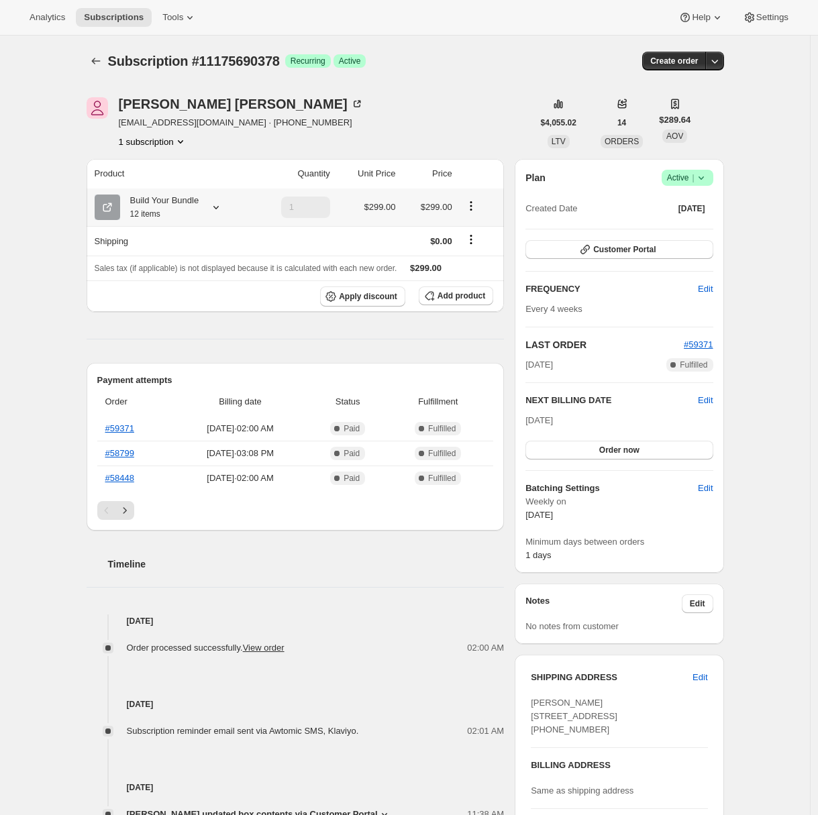
click at [199, 209] on div "Build Your Bundle 12 items" at bounding box center [159, 207] width 79 height 27
click at [189, 207] on div "Build Your Bundle 6 items" at bounding box center [159, 207] width 79 height 27
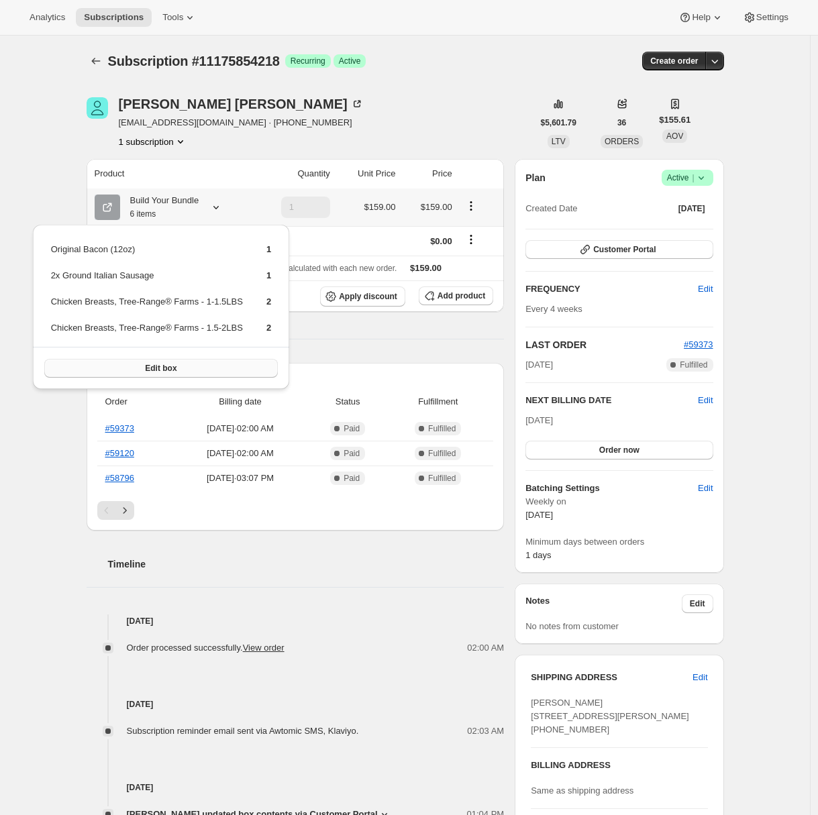
click at [216, 371] on button "Edit box" at bounding box center [161, 368] width 234 height 19
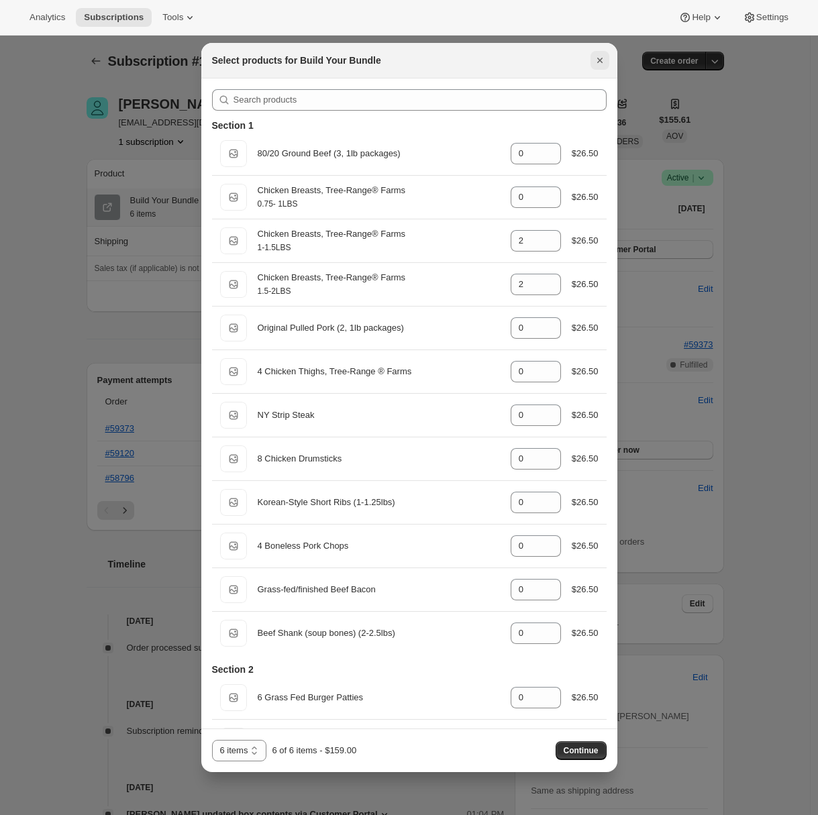
click at [604, 58] on icon "Close" at bounding box center [599, 60] width 13 height 13
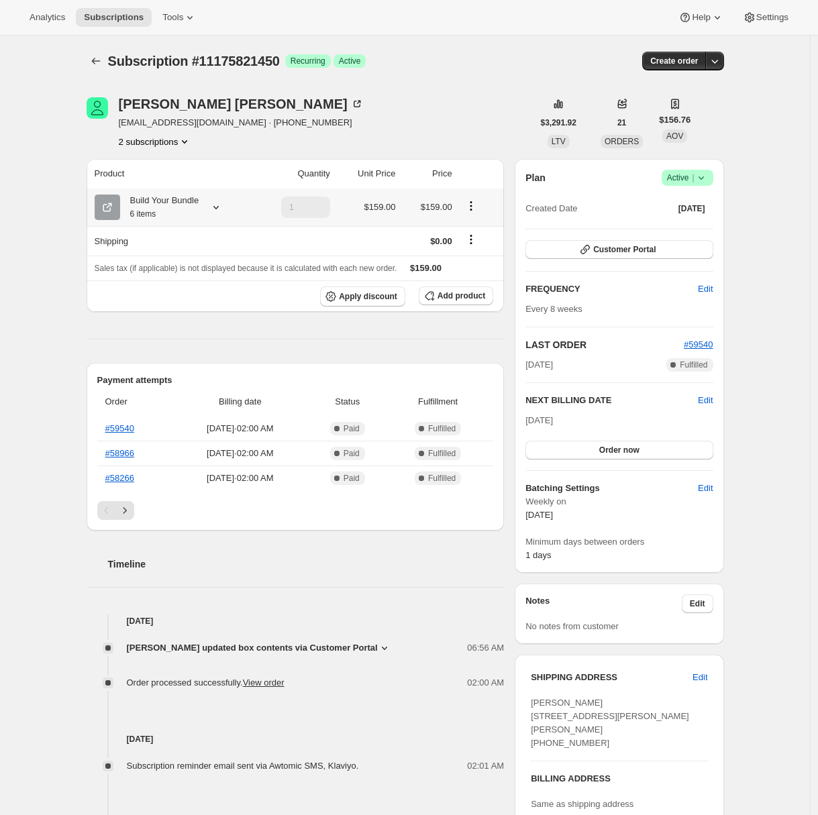
click at [185, 203] on div "Build Your Bundle 6 items" at bounding box center [159, 207] width 79 height 27
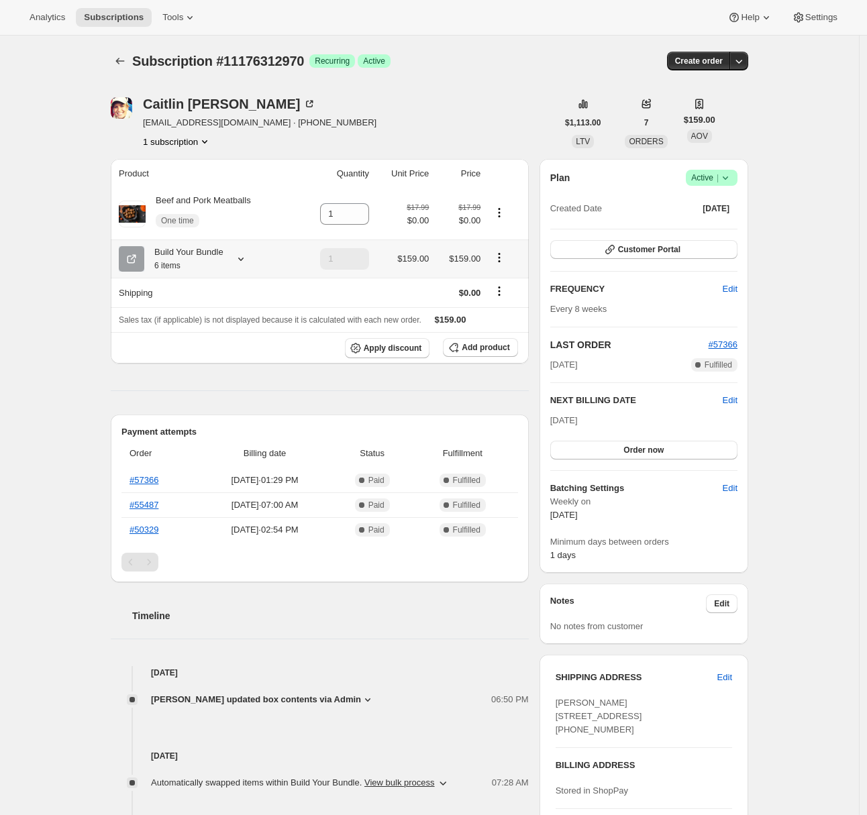
click at [241, 258] on icon at bounding box center [240, 258] width 13 height 13
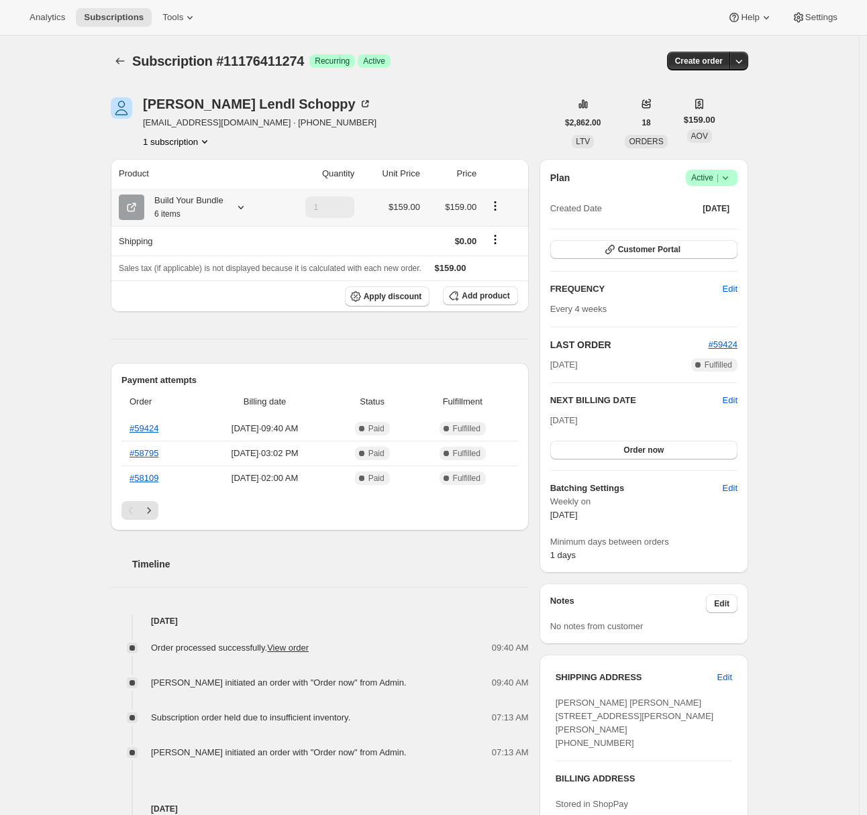
click at [248, 206] on icon at bounding box center [240, 207] width 13 height 13
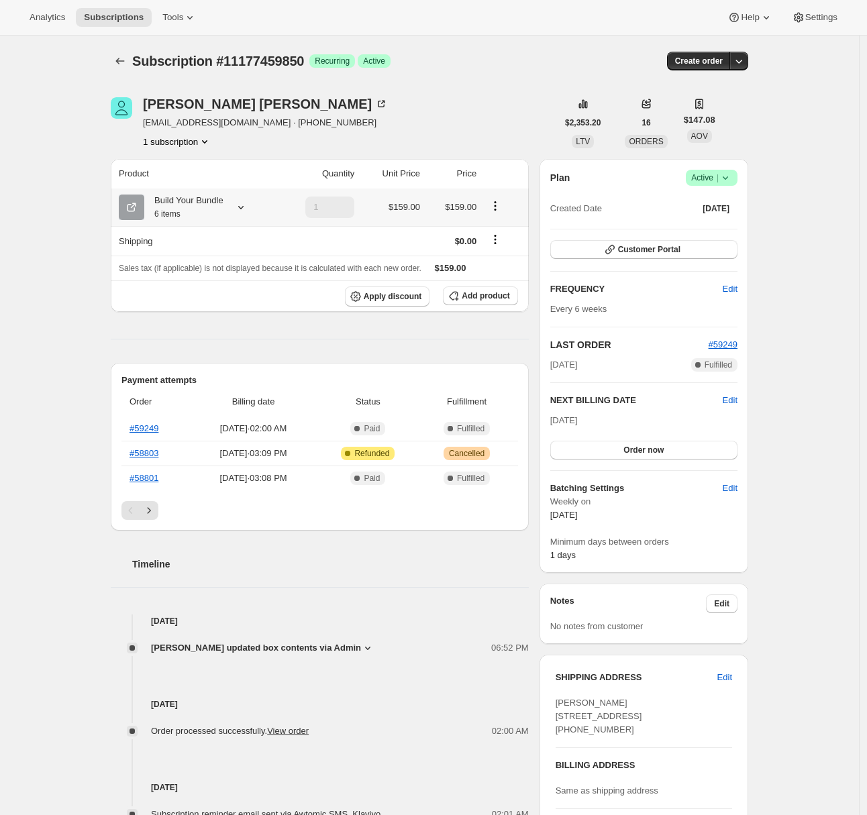
click at [223, 201] on div "Build Your Bundle 6 items" at bounding box center [183, 207] width 79 height 27
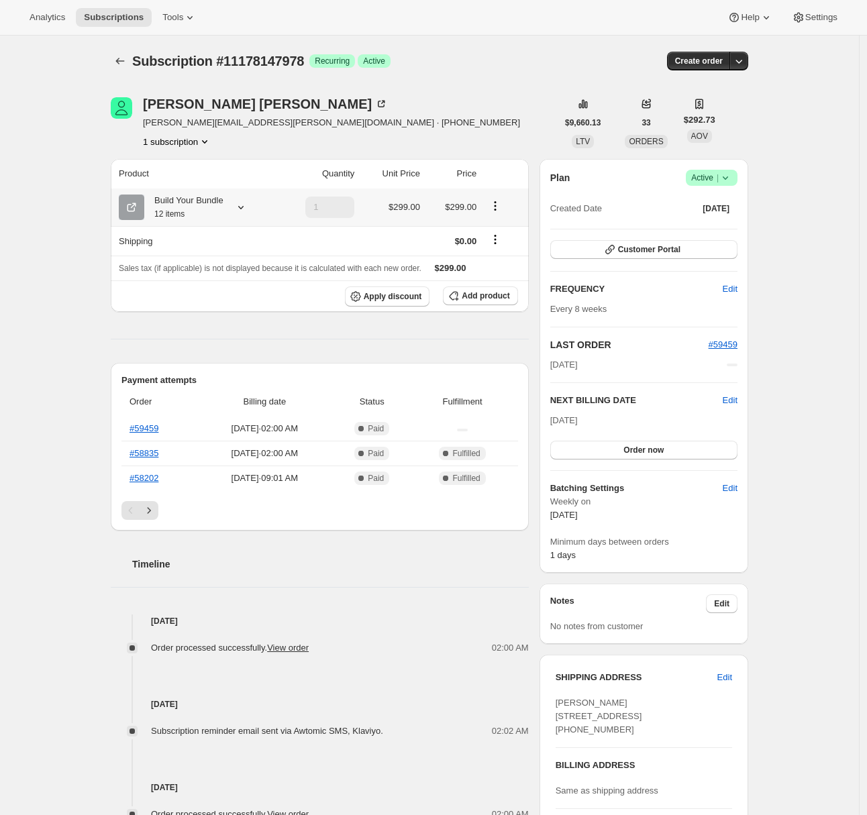
click at [222, 206] on div "Build Your Bundle 12 items" at bounding box center [183, 207] width 79 height 27
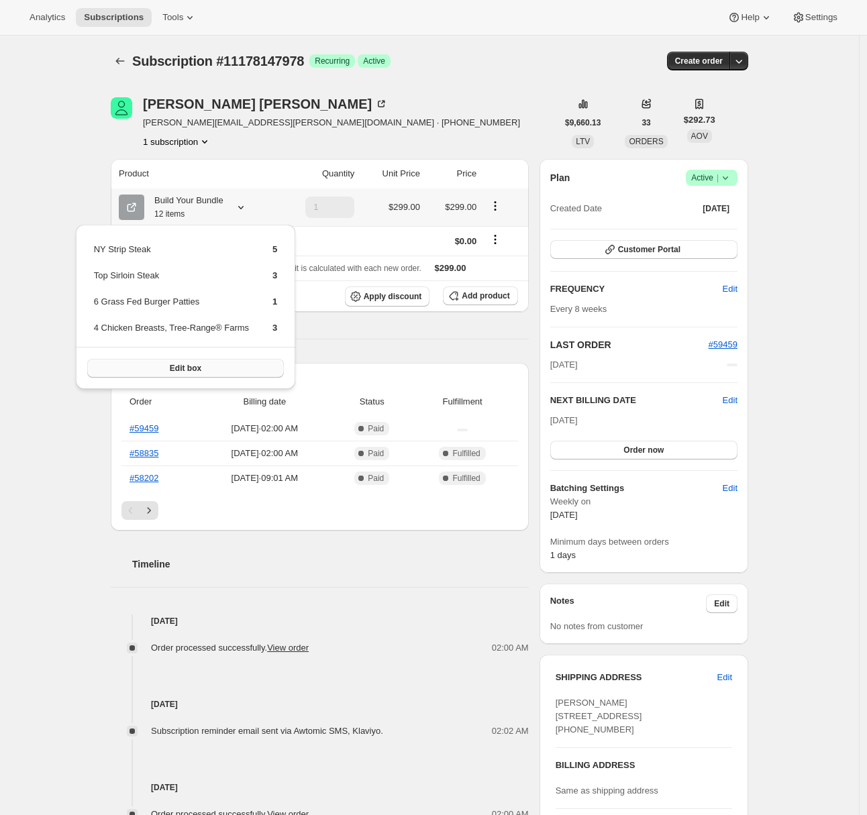
click at [241, 370] on button "Edit box" at bounding box center [185, 368] width 197 height 19
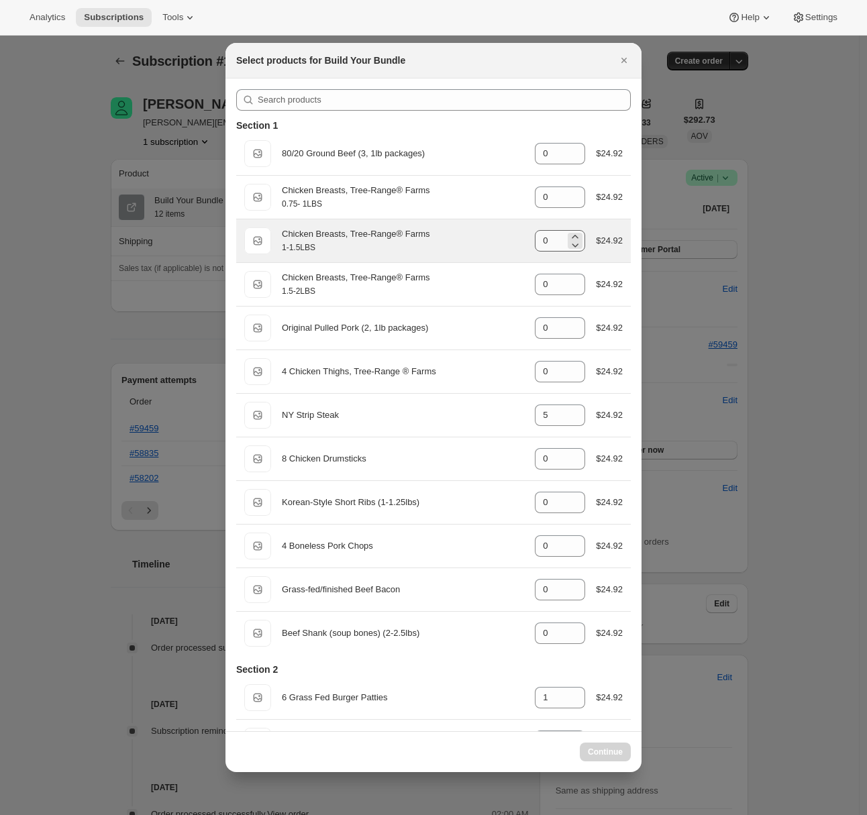
select select "gid://shopify/ProductVariant/45616736206986"
drag, startPoint x: 550, startPoint y: 240, endPoint x: 513, endPoint y: 238, distance: 37.6
click at [513, 238] on div "1-1.5LBS Chicken Breasts, Tree-Range® Farms 1-1.5LBS gid://shopify/ProductVaria…" at bounding box center [433, 240] width 378 height 27
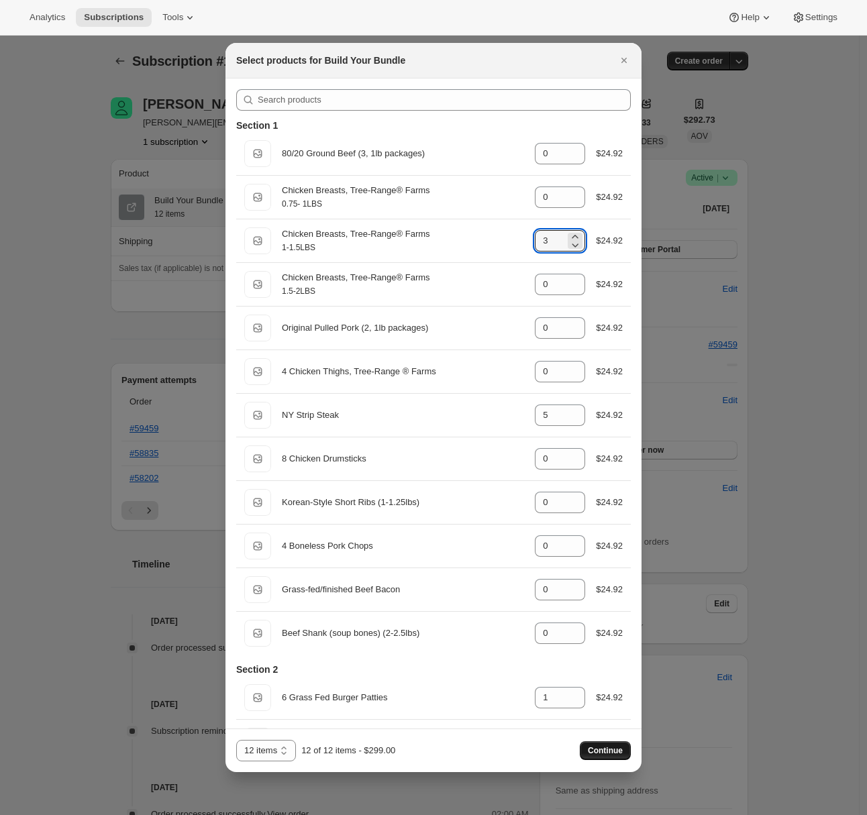
type input "3"
click at [626, 746] on button "Continue" at bounding box center [605, 750] width 51 height 19
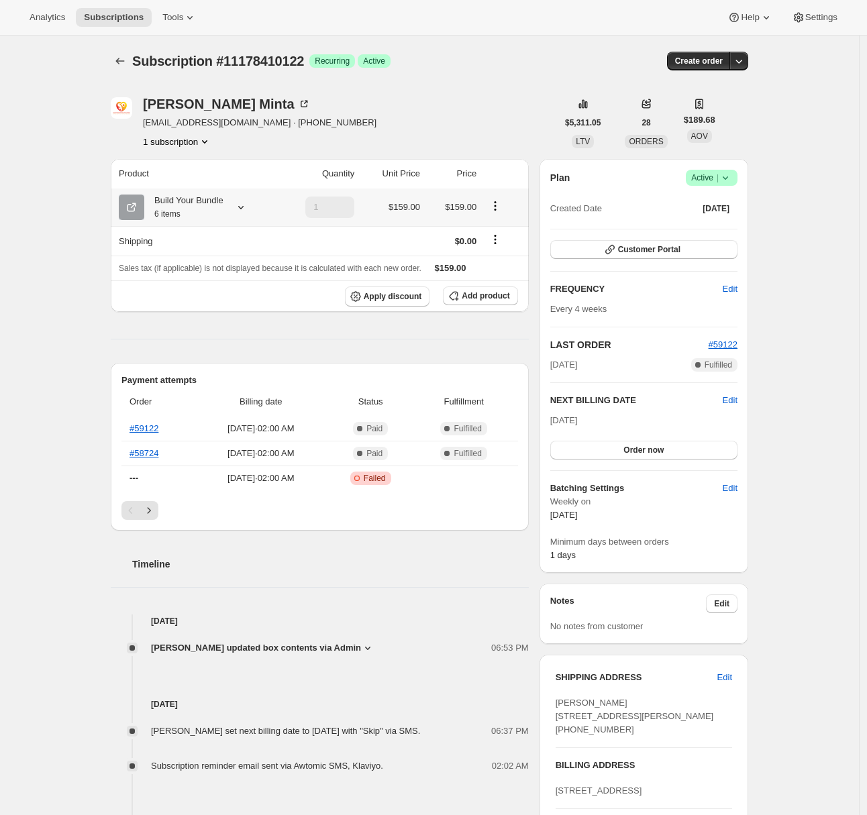
click at [237, 207] on div at bounding box center [238, 207] width 19 height 13
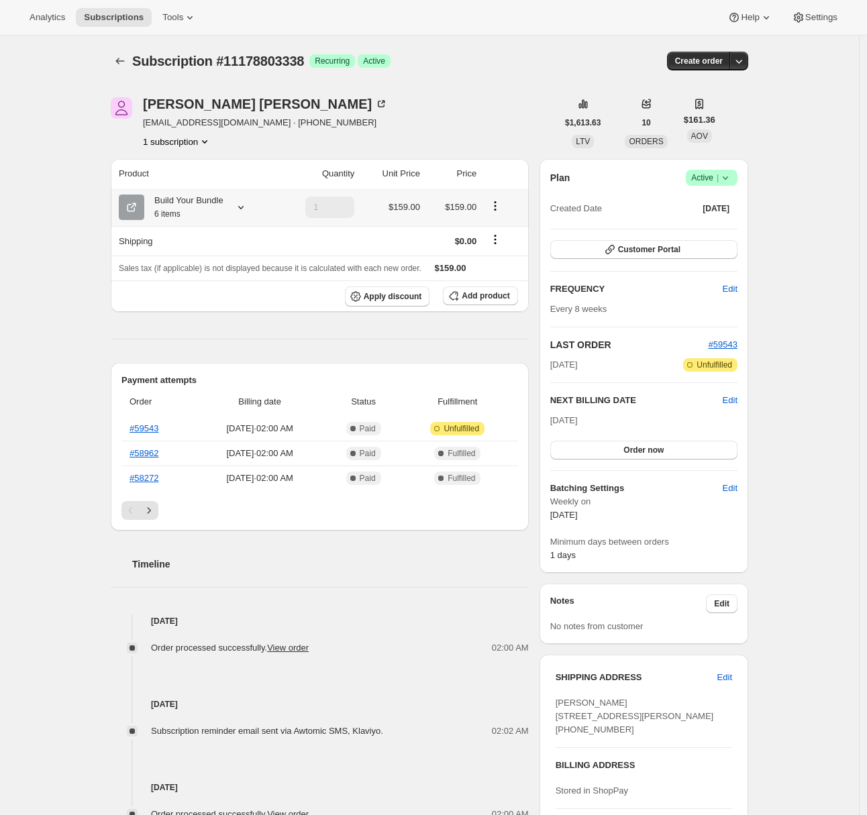
click at [208, 222] on th "Build Your Bundle 6 items" at bounding box center [194, 208] width 166 height 38
click at [208, 210] on div "Build Your Bundle 6 items" at bounding box center [183, 207] width 79 height 27
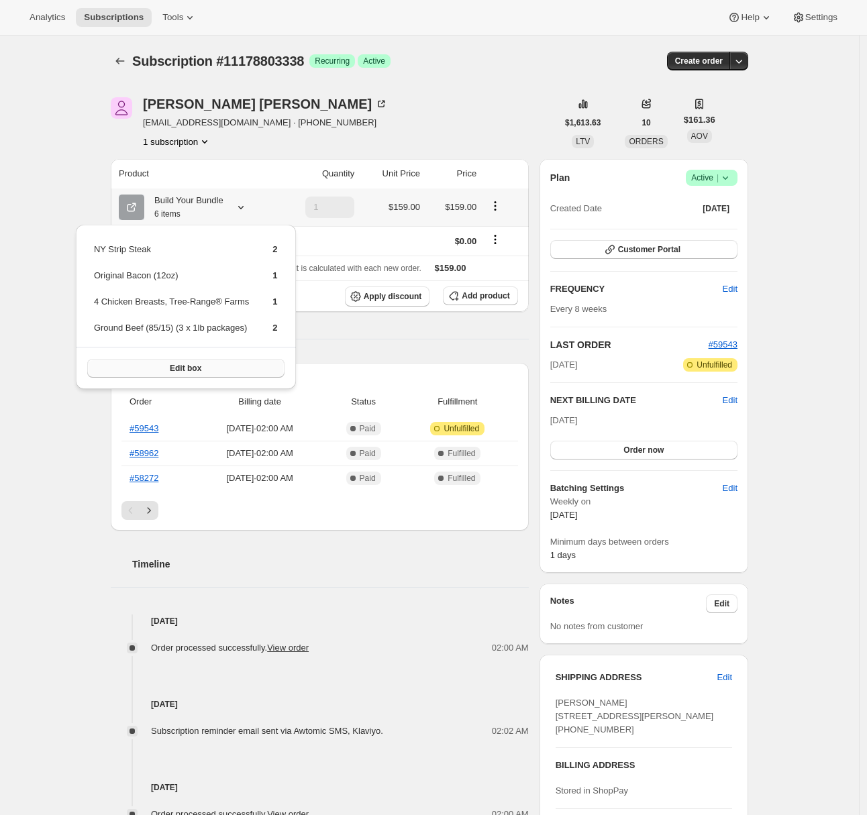
click at [233, 362] on button "Edit box" at bounding box center [185, 368] width 197 height 19
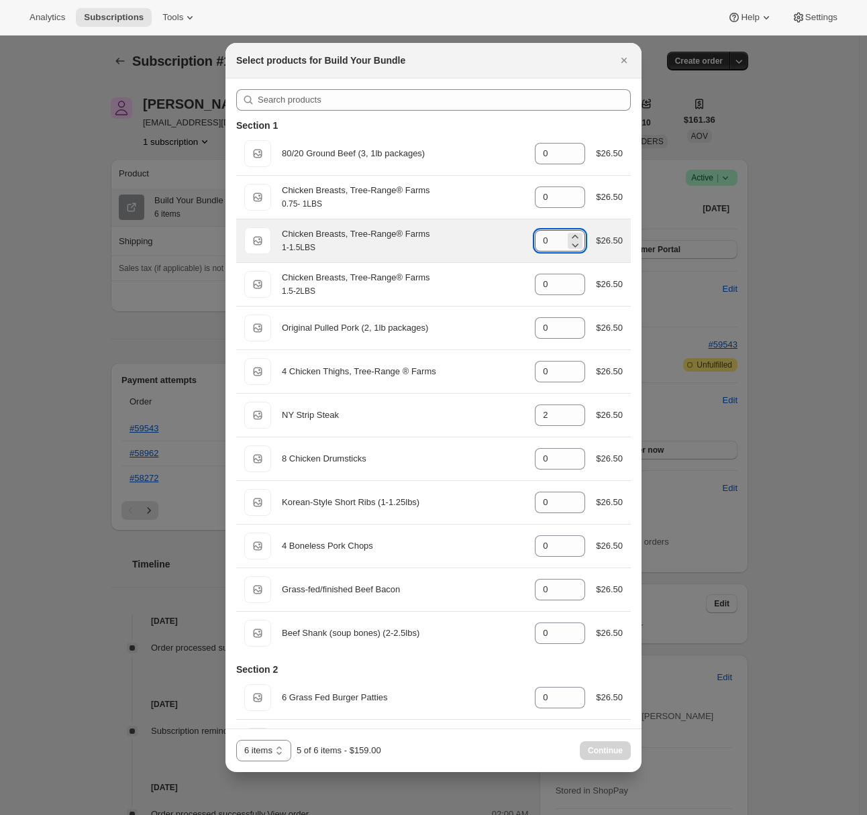
drag, startPoint x: 547, startPoint y: 237, endPoint x: 530, endPoint y: 237, distance: 16.8
click at [535, 237] on input "0" at bounding box center [550, 240] width 30 height 21
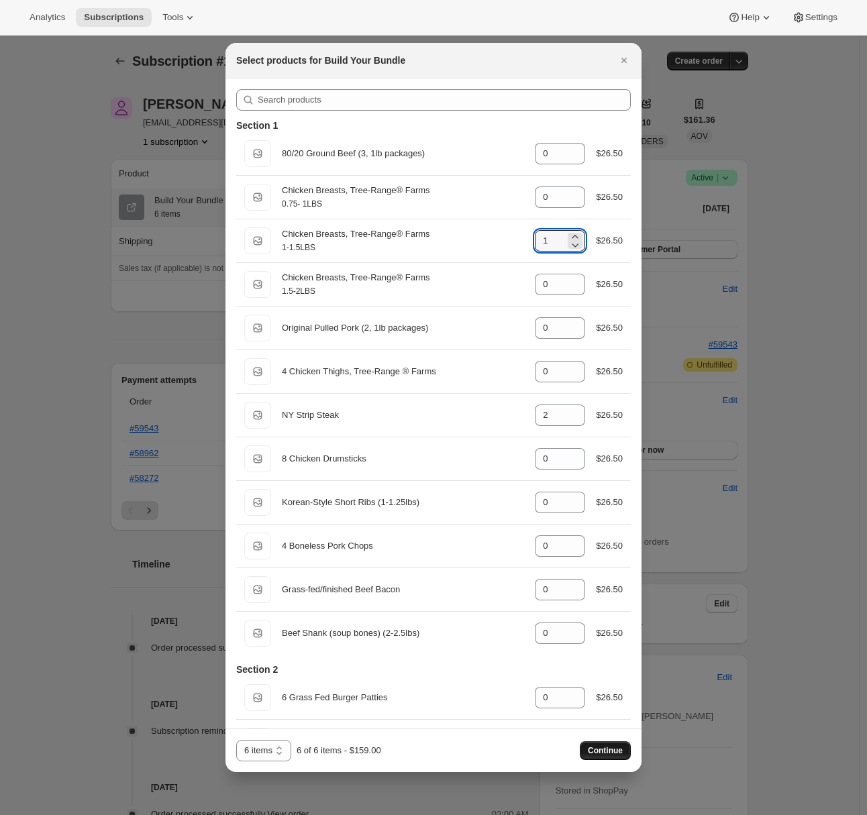
type input "1"
click at [616, 751] on span "Continue" at bounding box center [605, 750] width 35 height 11
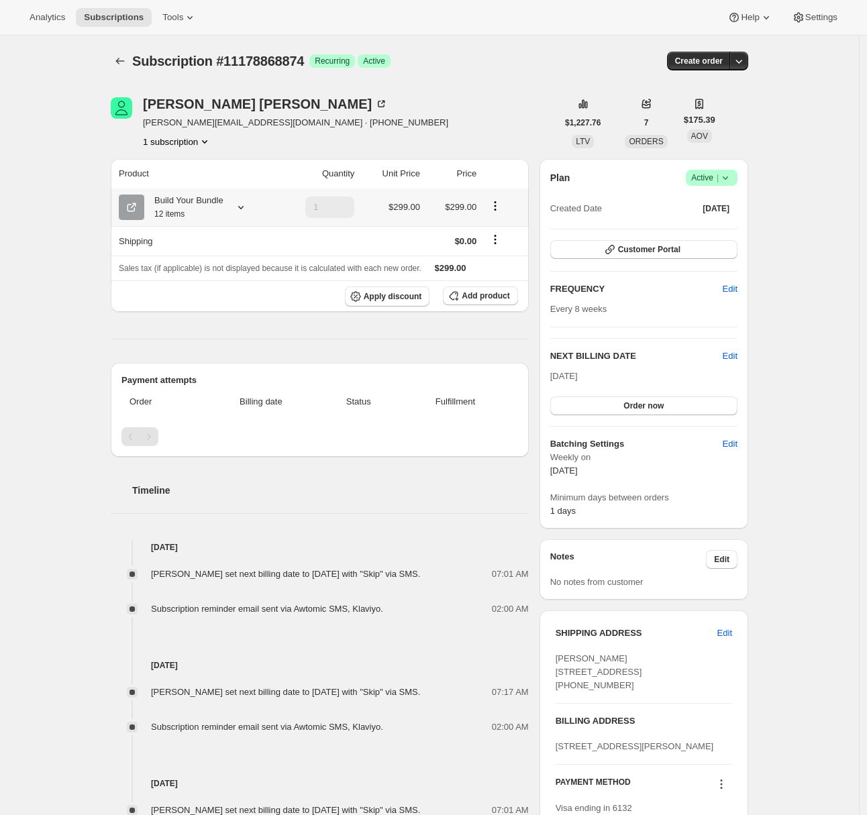
click at [186, 199] on div "Build Your Bundle 12 items" at bounding box center [183, 207] width 79 height 27
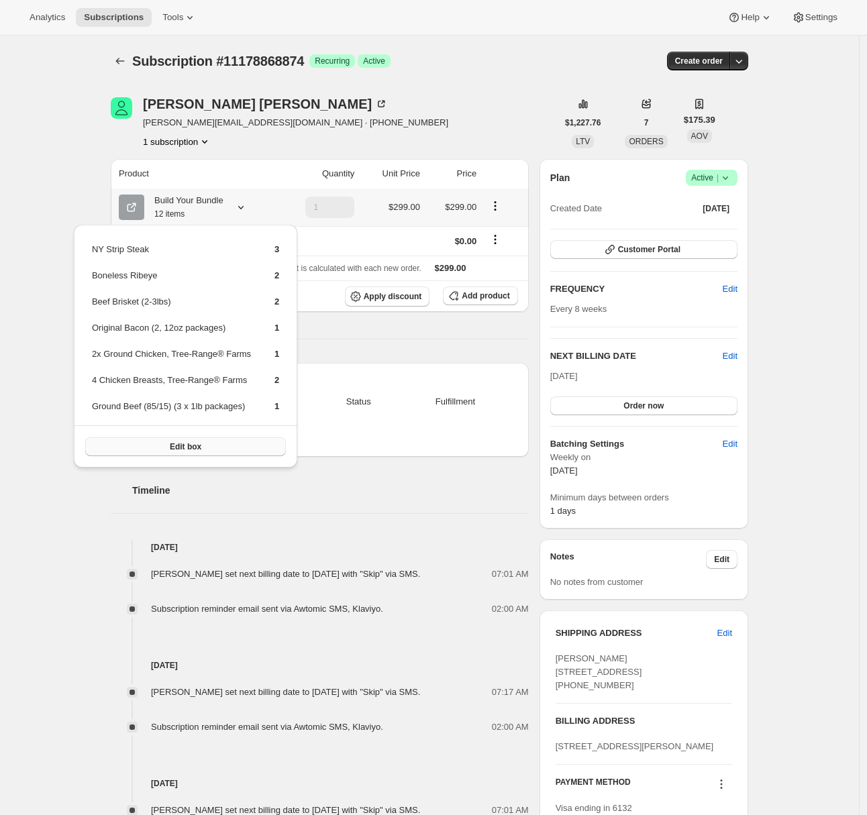
click at [213, 446] on button "Edit box" at bounding box center [185, 446] width 201 height 19
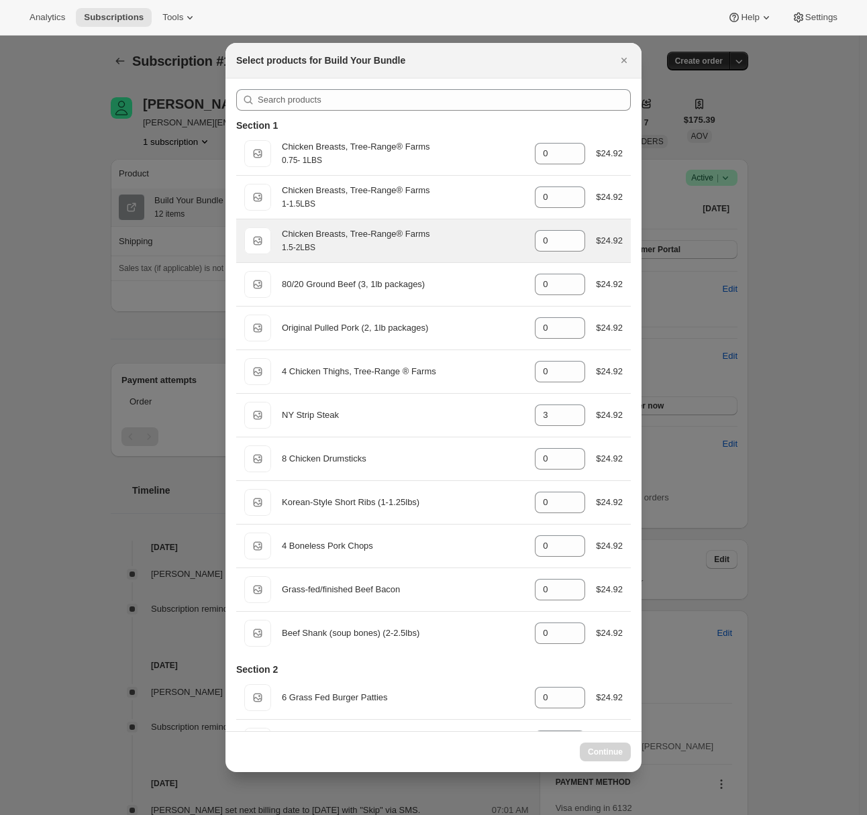
select select "gid://shopify/ProductVariant/45616736206986"
drag, startPoint x: 544, startPoint y: 244, endPoint x: 524, endPoint y: 244, distance: 20.1
click at [535, 244] on input "0" at bounding box center [550, 240] width 30 height 21
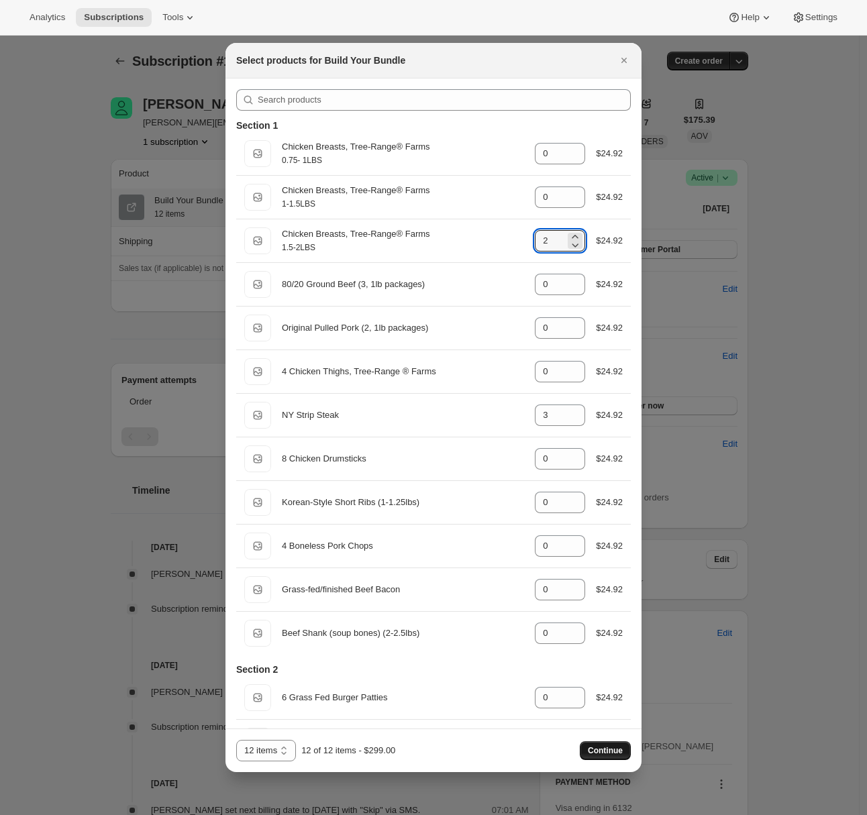
type input "2"
click at [599, 749] on span "Continue" at bounding box center [605, 750] width 35 height 11
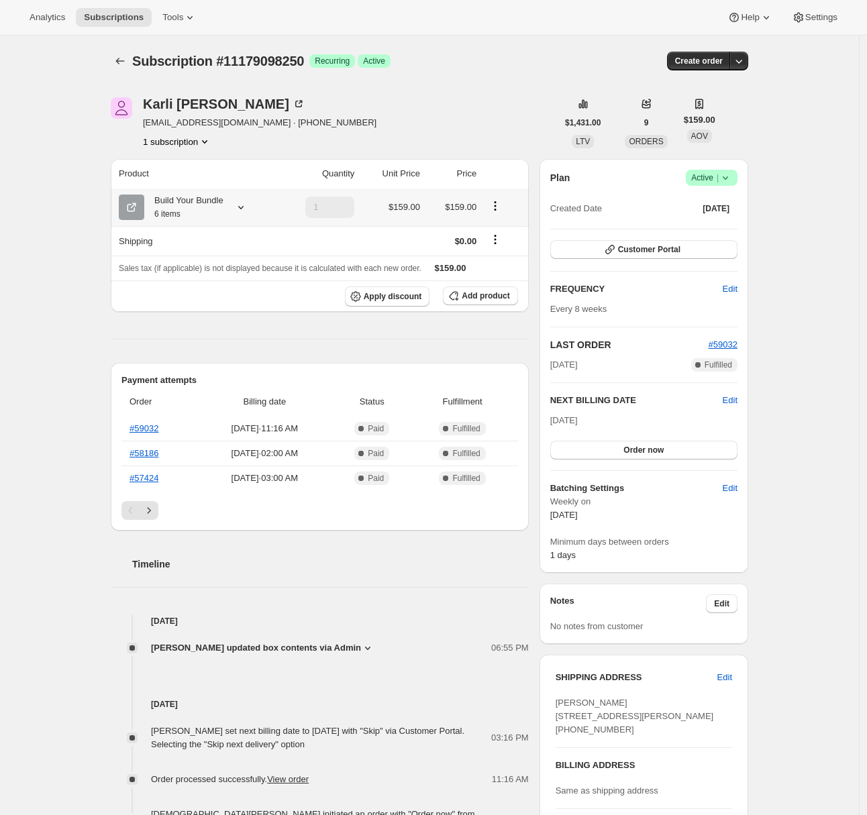
click at [236, 208] on div at bounding box center [238, 207] width 19 height 13
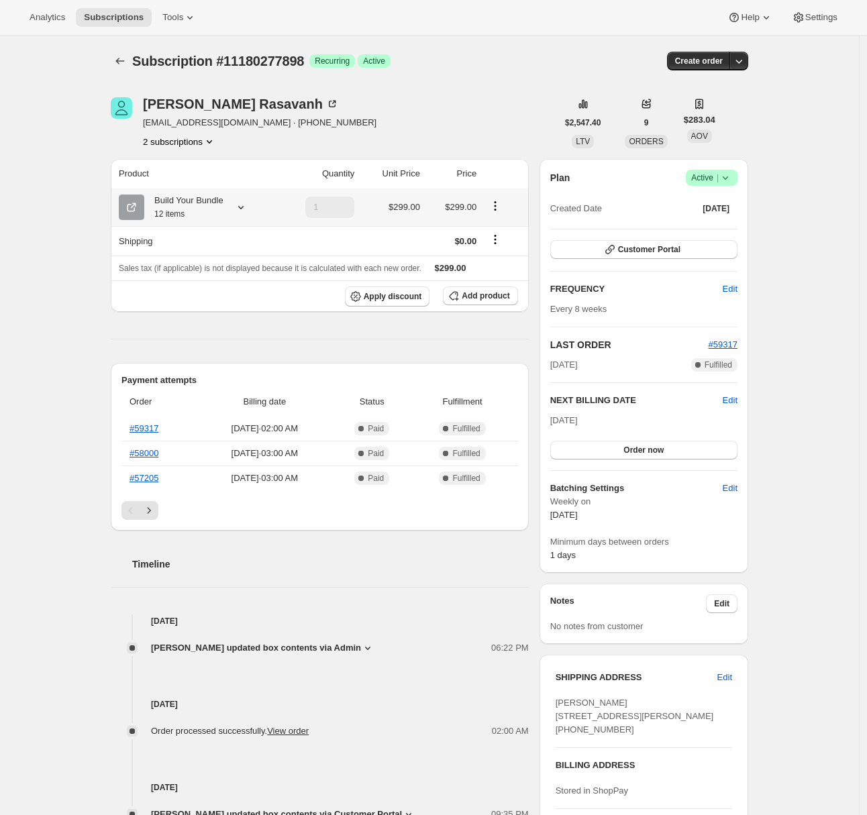
click at [207, 211] on div "Build Your Bundle 12 items" at bounding box center [183, 207] width 79 height 27
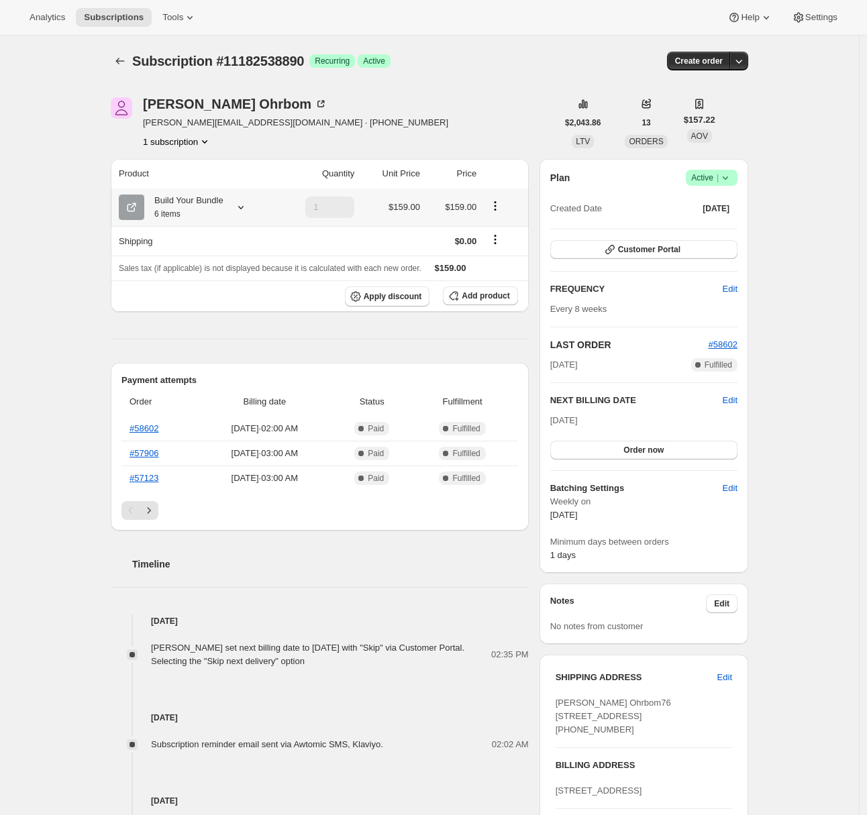
click at [219, 203] on div "Build Your Bundle 6 items" at bounding box center [183, 207] width 79 height 27
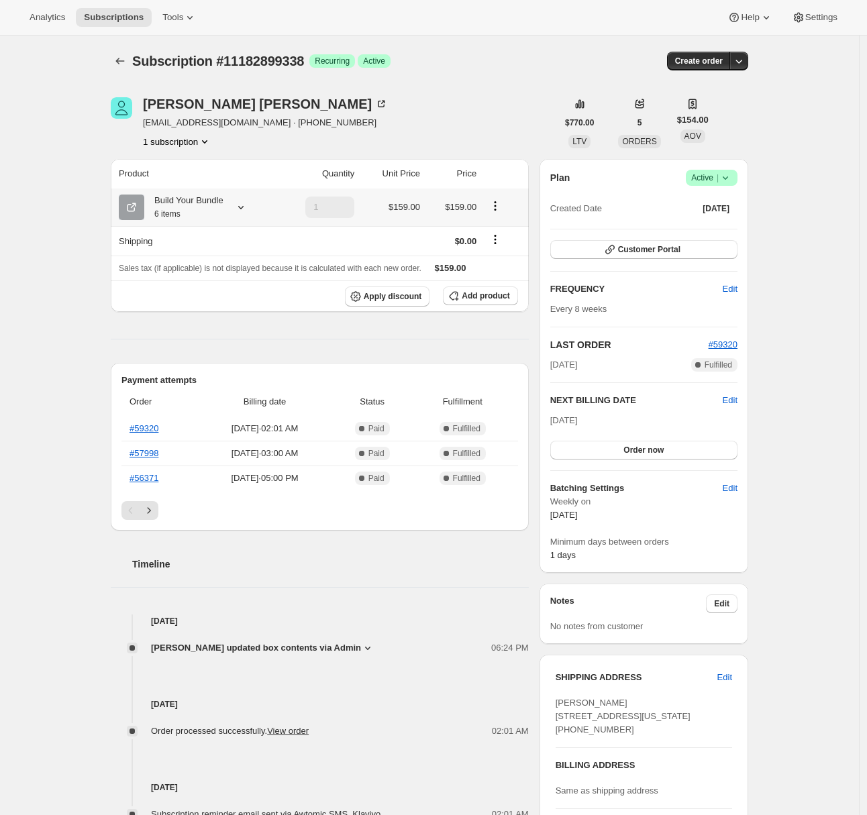
click at [211, 203] on div "Build Your Bundle 6 items" at bounding box center [183, 207] width 79 height 27
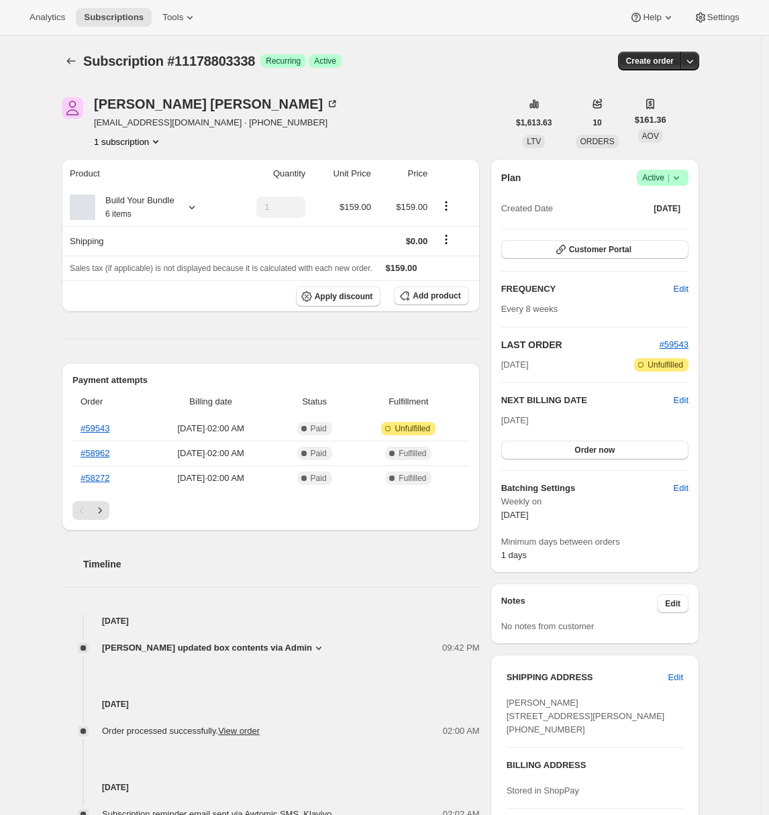
click at [223, 58] on span "Subscription #11178803338" at bounding box center [169, 61] width 172 height 15
copy span "11178803338"
click at [108, 433] on link "#59543" at bounding box center [94, 428] width 29 height 10
click at [107, 424] on link "#59543" at bounding box center [94, 428] width 29 height 10
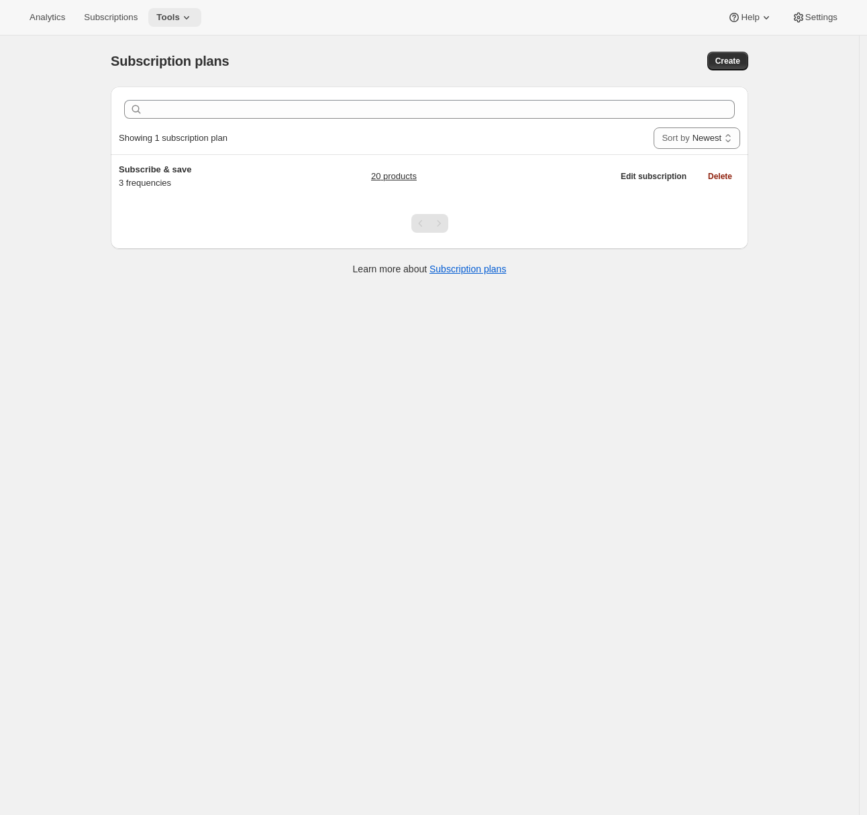
click at [194, 9] on button "Tools" at bounding box center [174, 17] width 53 height 19
click at [160, 92] on span "Bundles" at bounding box center [186, 91] width 119 height 13
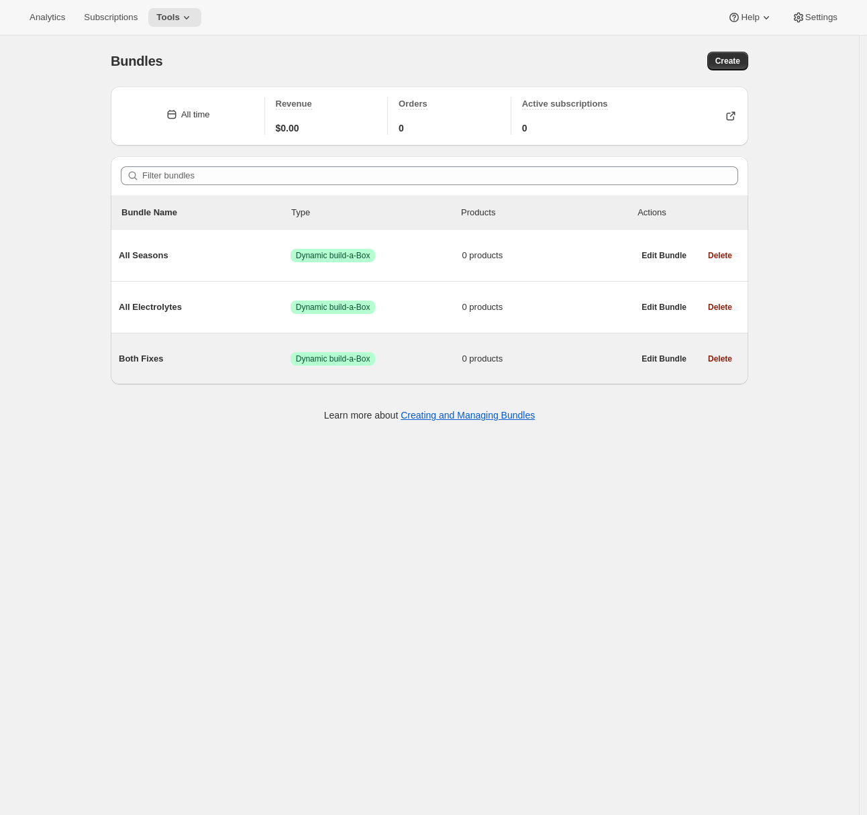
click at [206, 358] on span "Both Fixes" at bounding box center [205, 358] width 172 height 13
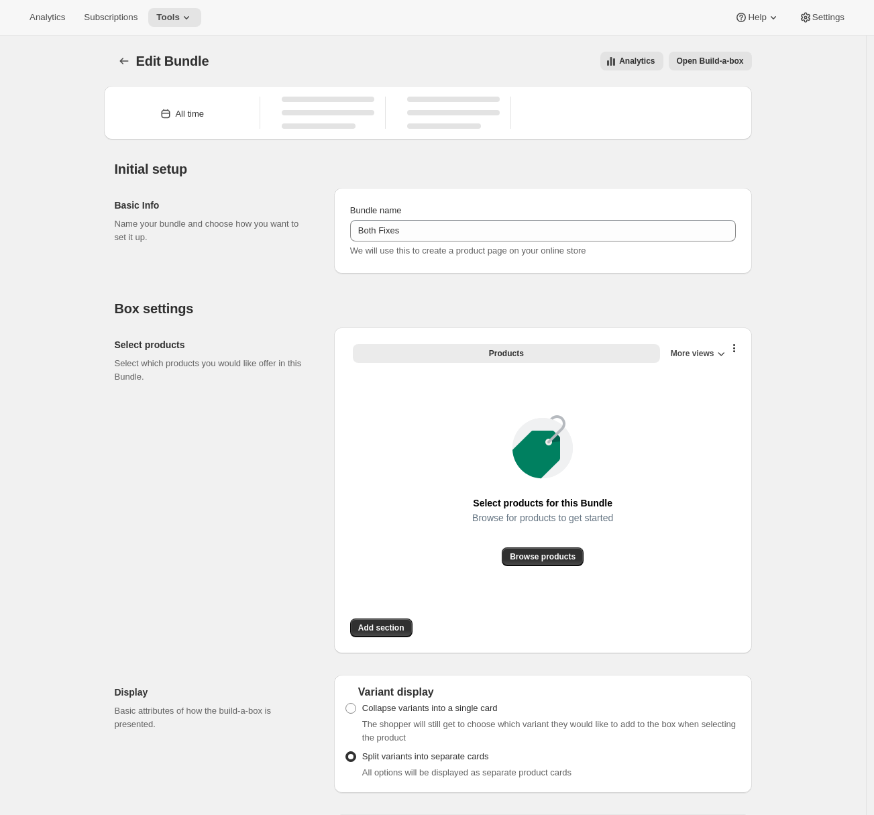
type input "Both Fixes"
radio input "true"
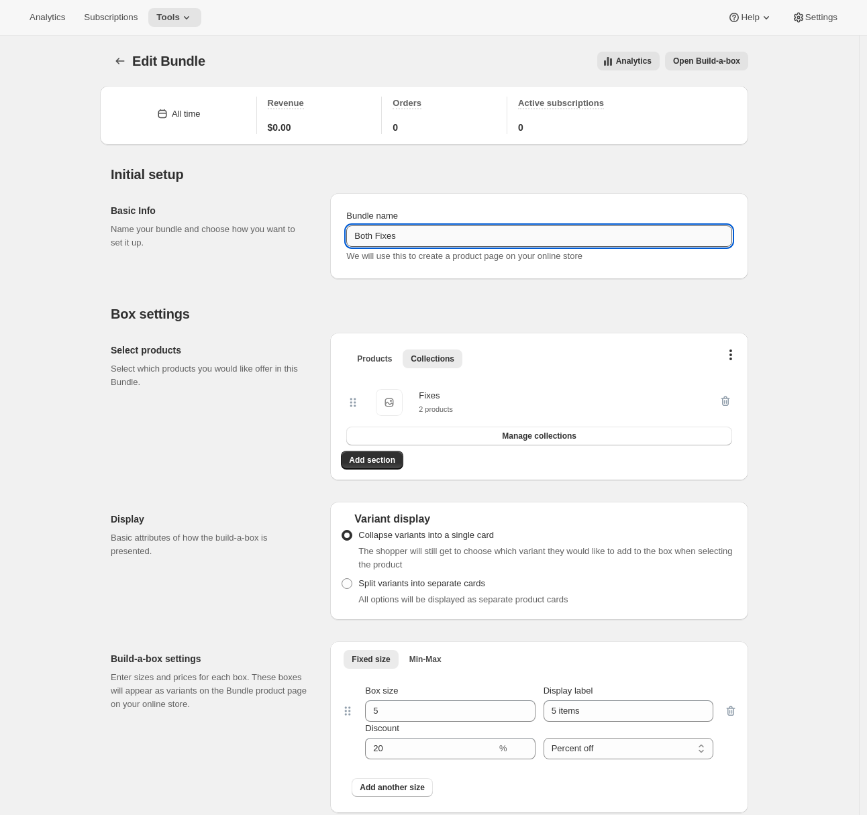
click at [371, 238] on input "Both Fixes" at bounding box center [539, 235] width 386 height 21
type input "All Fixes"
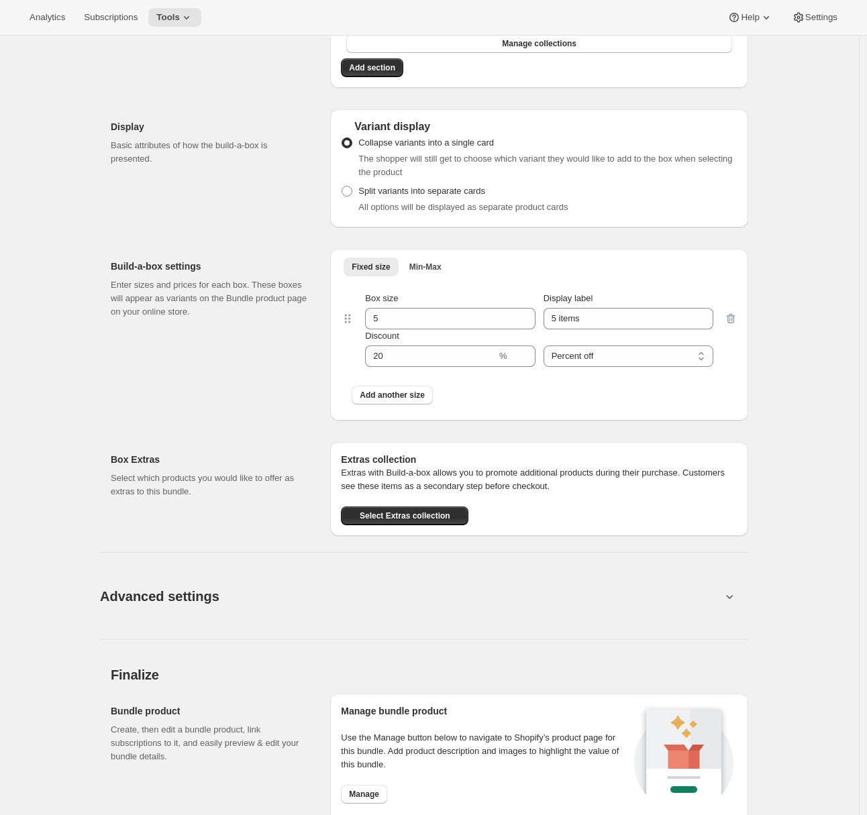
scroll to position [647, 0]
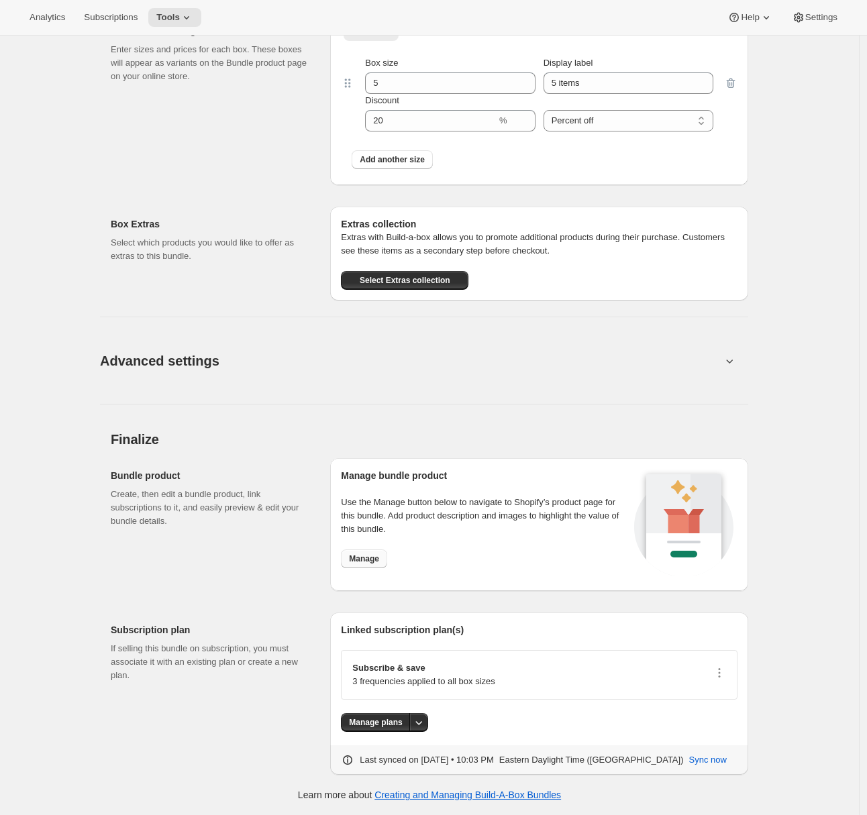
click at [370, 553] on span "Manage" at bounding box center [364, 558] width 30 height 11
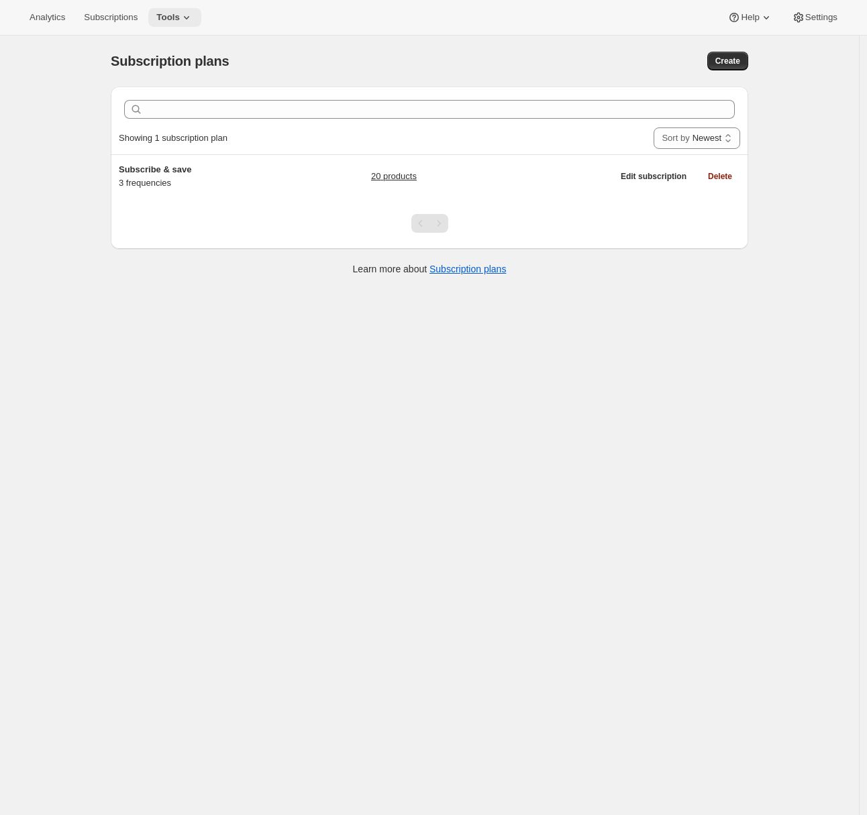
click at [186, 13] on icon at bounding box center [186, 17] width 13 height 13
click at [121, 93] on icon "Bundles" at bounding box center [116, 90] width 11 height 11
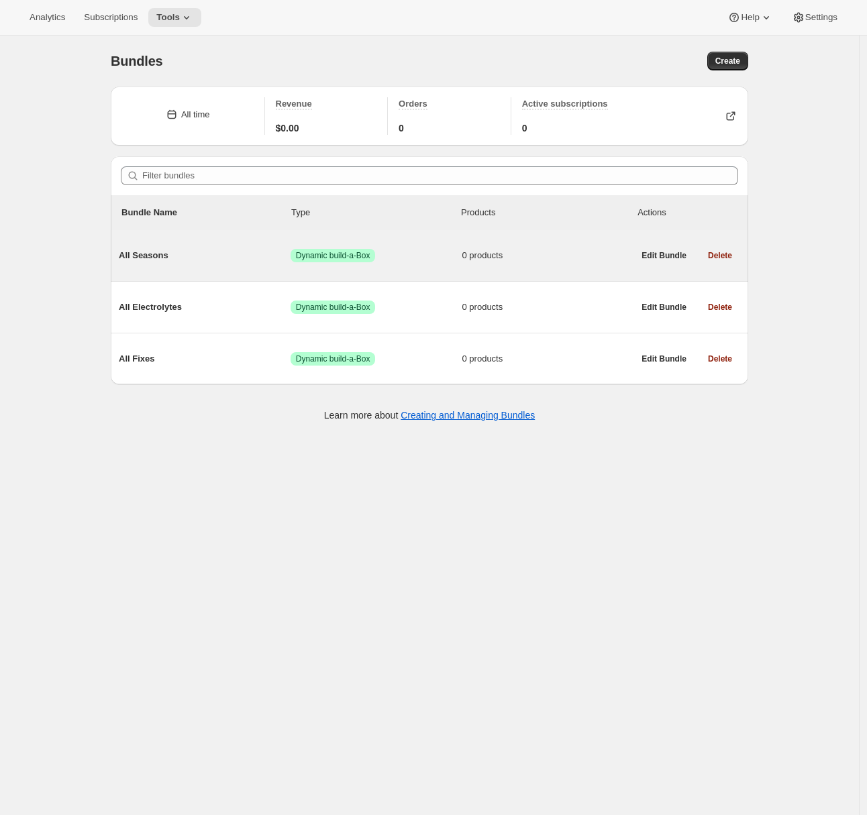
click at [214, 258] on span "All Seasons" at bounding box center [205, 255] width 172 height 13
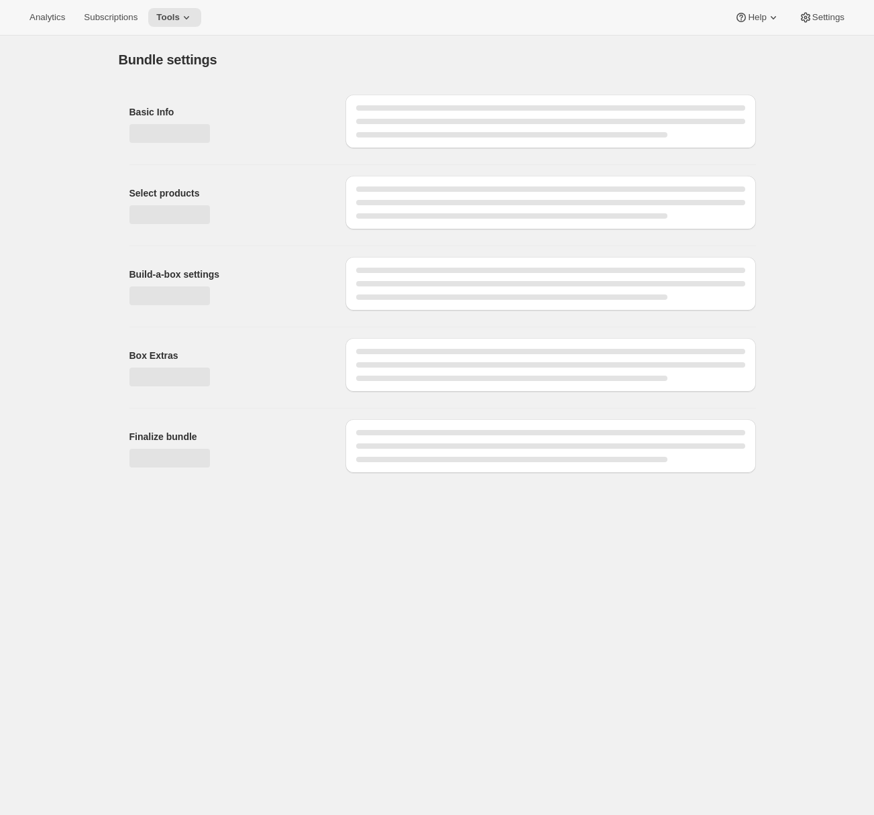
type input "All Seasons"
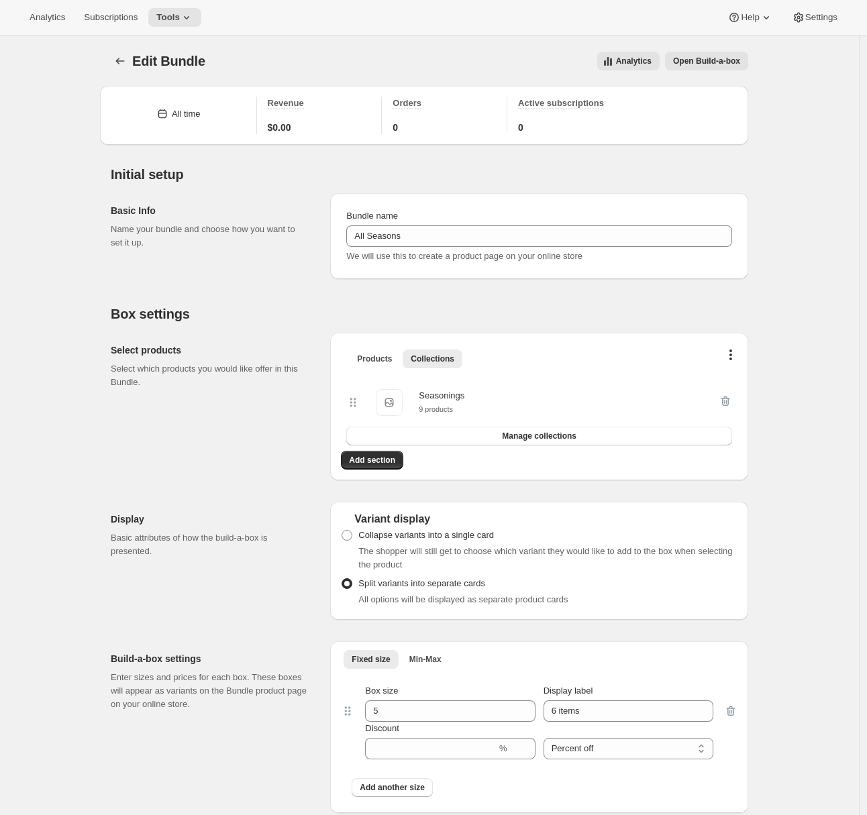
click at [686, 60] on span "Open Build-a-box" at bounding box center [706, 61] width 67 height 11
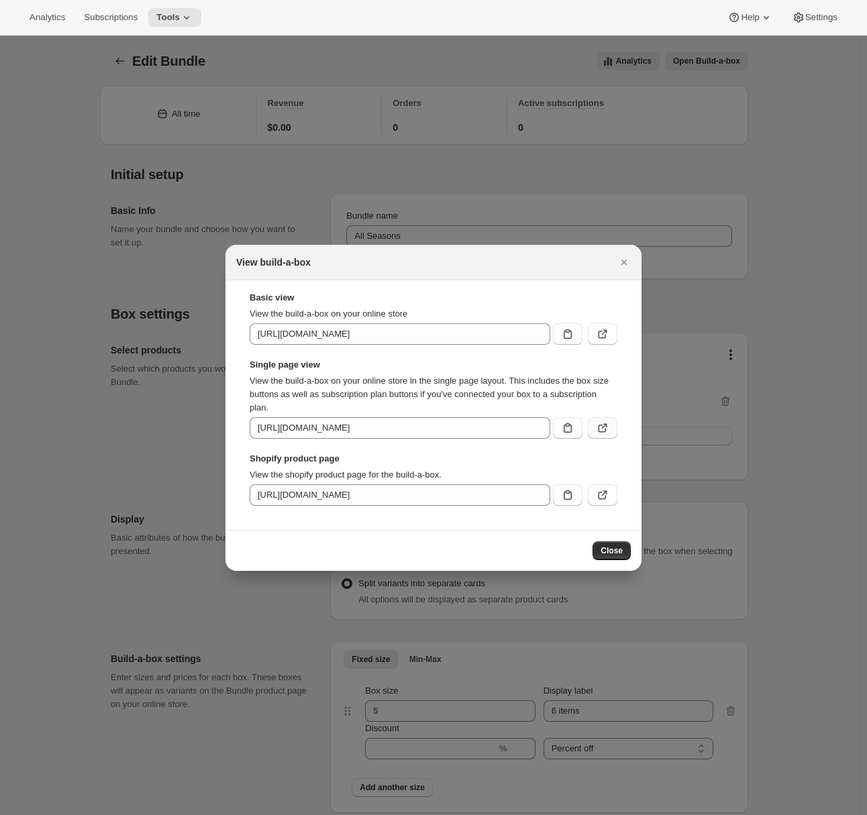
click at [598, 427] on icon ":r37:" at bounding box center [602, 429] width 8 height 8
